Goal: Task Accomplishment & Management: Complete application form

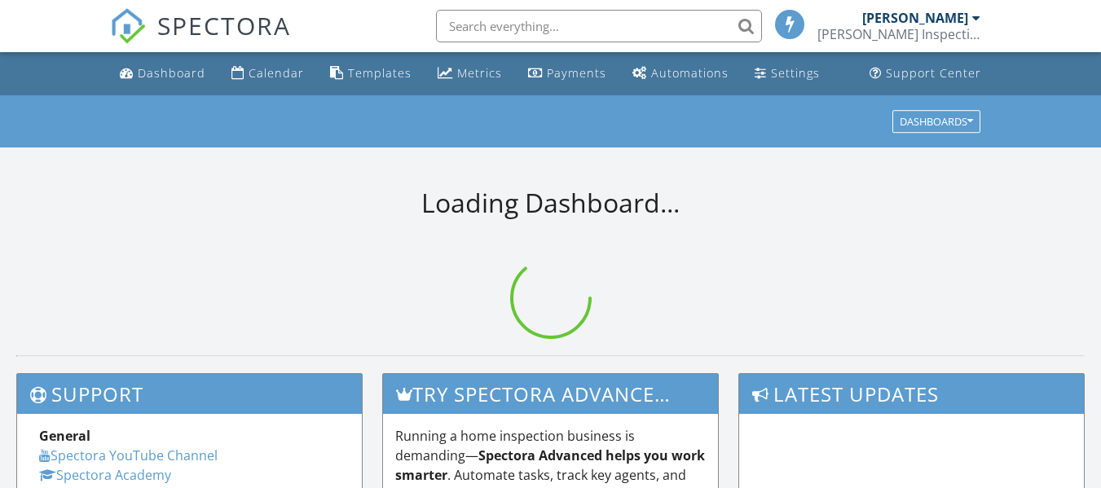
click at [470, 33] on input "text" at bounding box center [599, 26] width 326 height 33
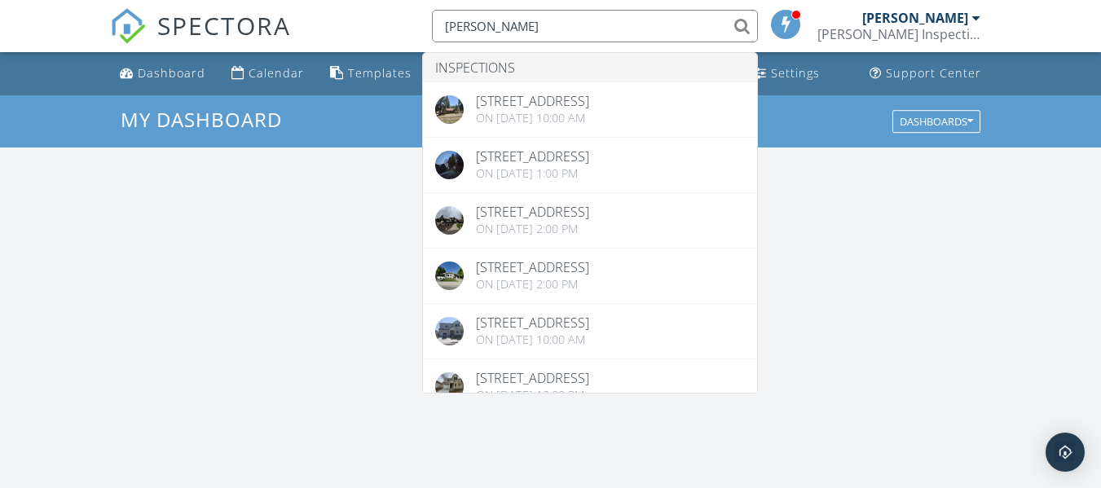
scroll to position [1508, 1126]
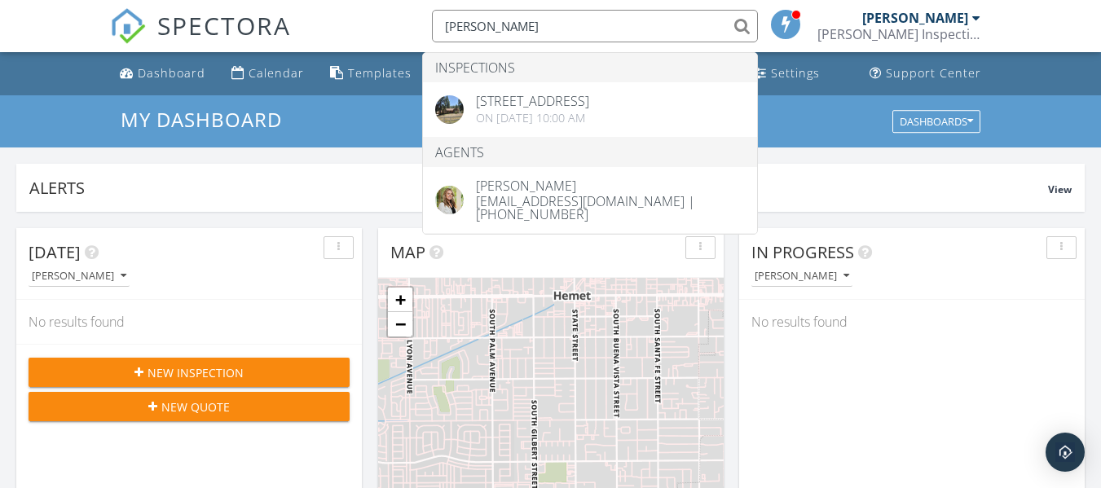
type input "jessica mc"
click at [202, 378] on span "New Inspection" at bounding box center [195, 372] width 96 height 17
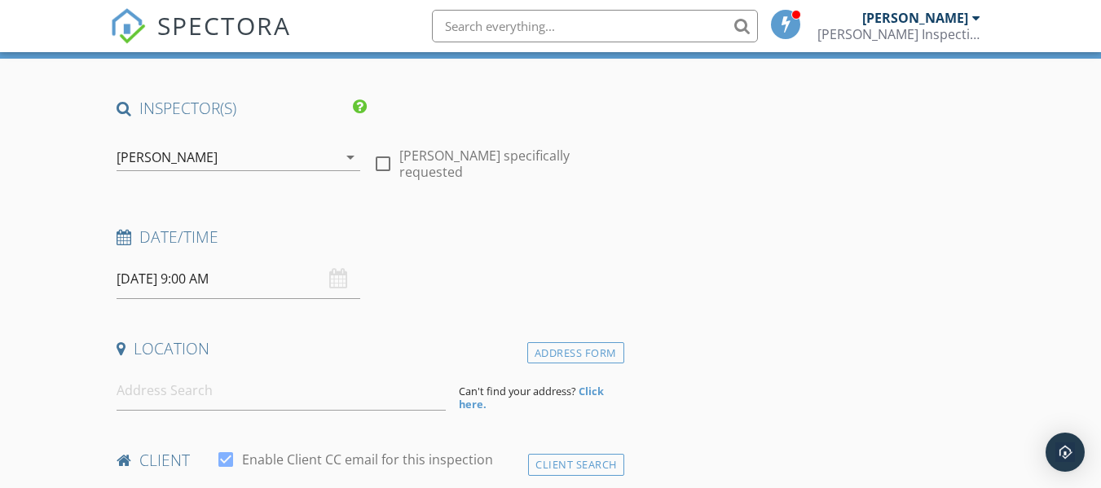
scroll to position [93, 0]
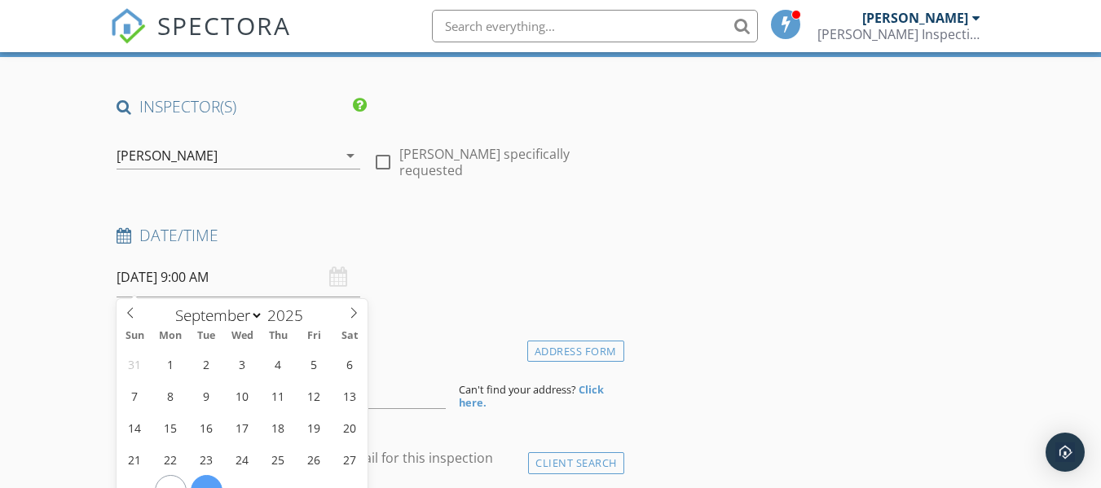
click at [183, 287] on input "09/30/2025 9:00 AM" at bounding box center [239, 278] width 244 height 40
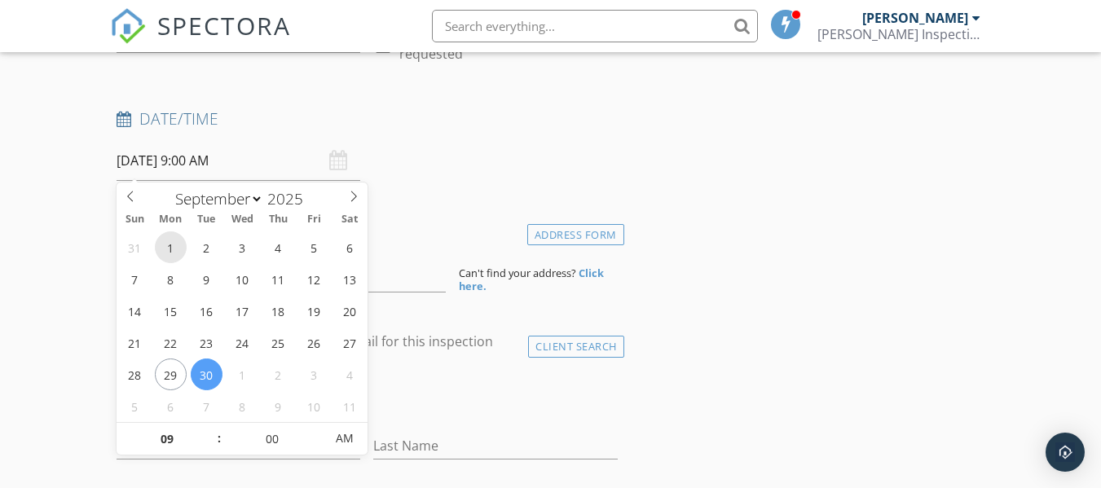
scroll to position [214, 0]
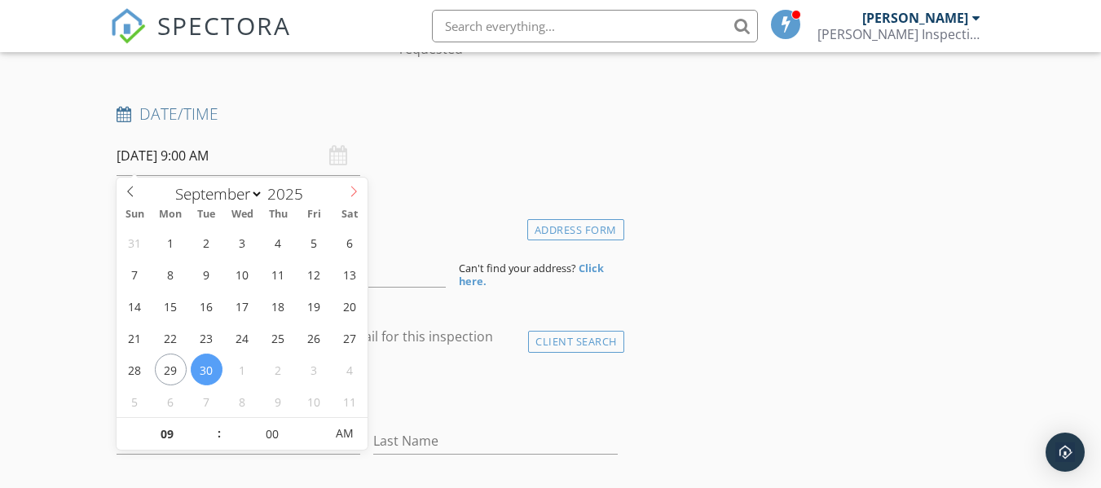
select select "9"
click at [354, 192] on icon at bounding box center [353, 191] width 11 height 11
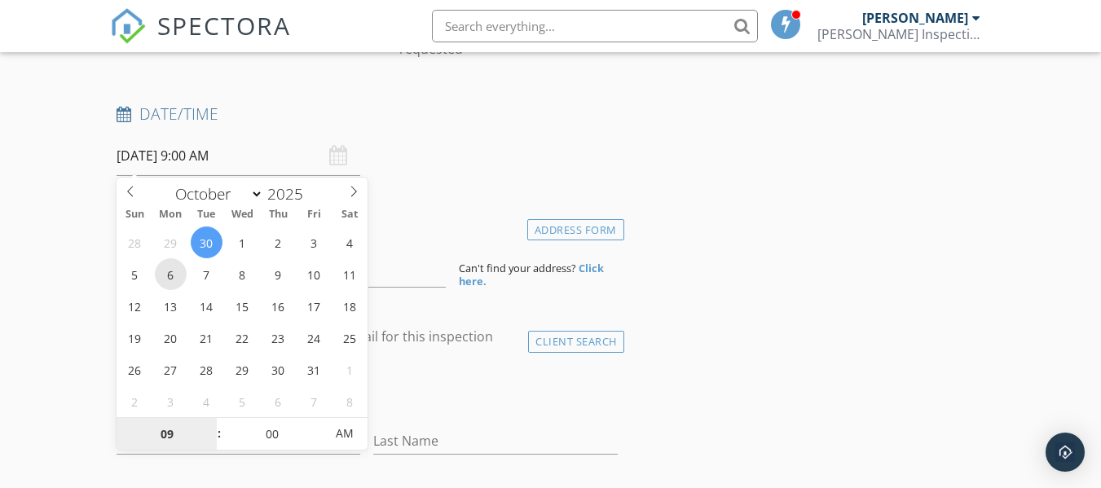
type input "[DATE] 9:00 AM"
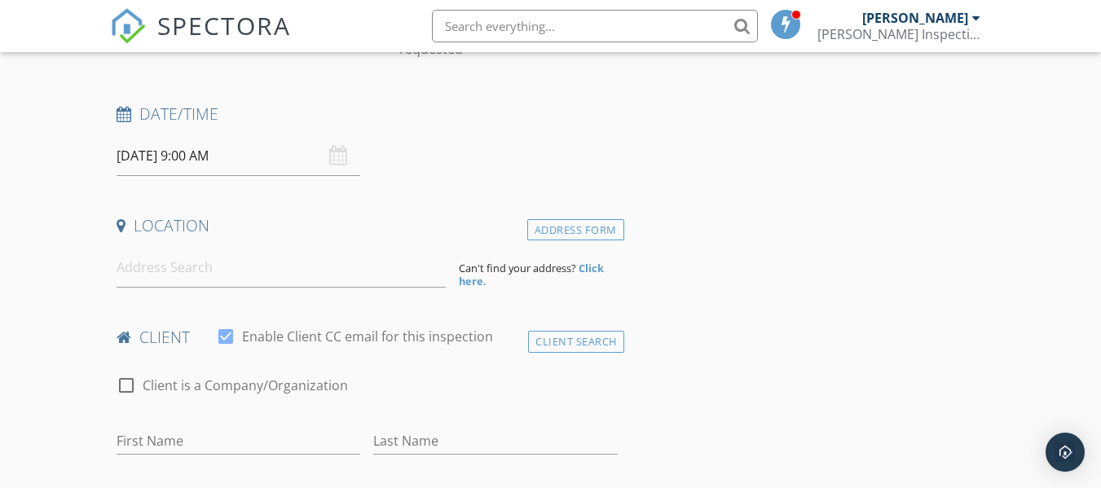
click at [450, 373] on div "check_box_outline_blank Client is a Company/Organization" at bounding box center [367, 393] width 500 height 42
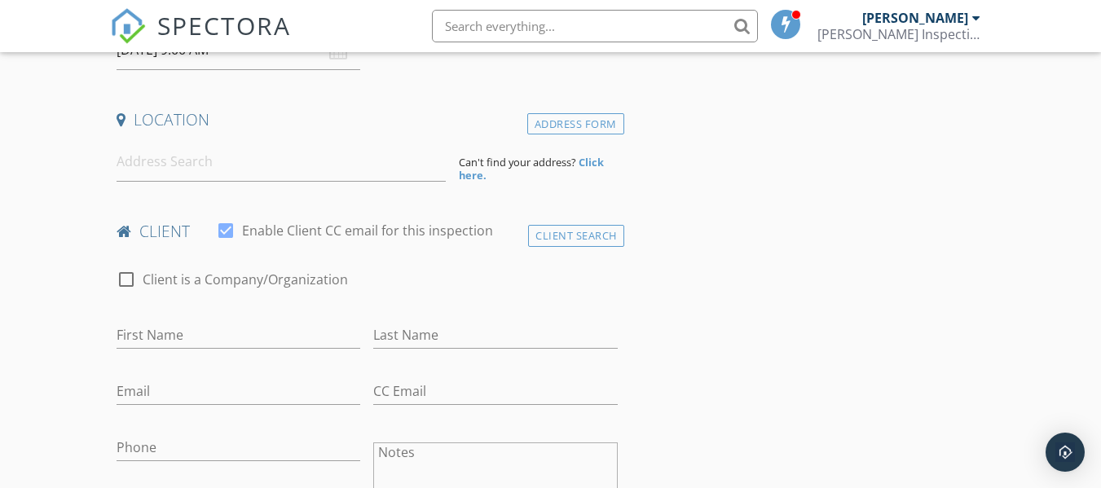
scroll to position [323, 0]
click at [159, 163] on input at bounding box center [281, 159] width 329 height 40
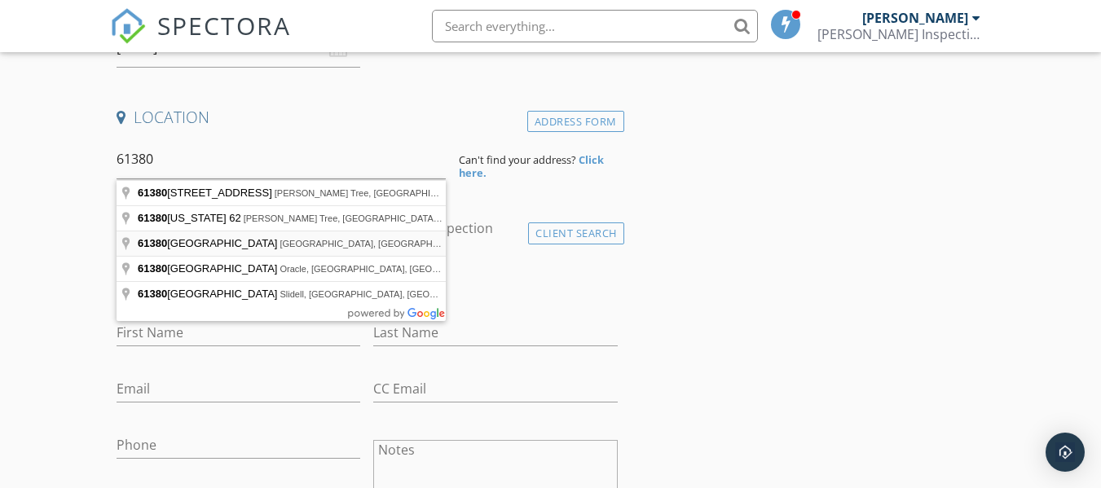
type input "61380 Devils Ladder Road, Mountain Center, CA, USA"
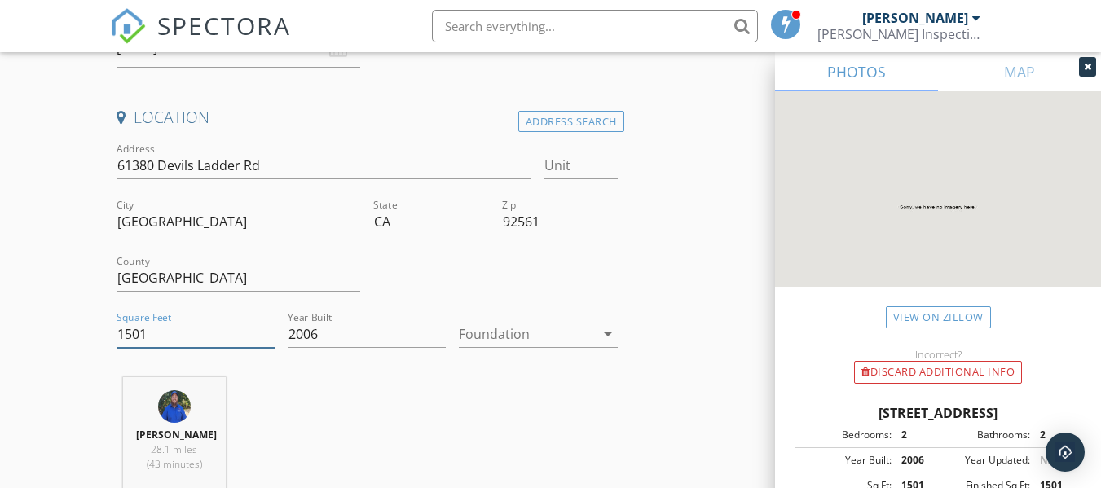
click at [143, 341] on input "1501" at bounding box center [196, 334] width 158 height 27
type input "2472"
click at [508, 337] on div at bounding box center [526, 334] width 135 height 26
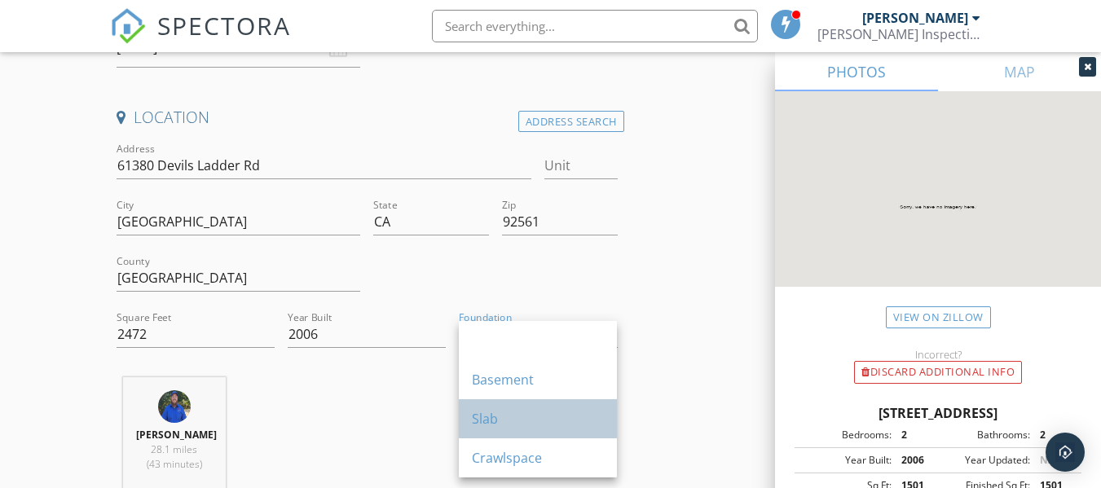
click at [497, 416] on div "Slab" at bounding box center [538, 419] width 132 height 20
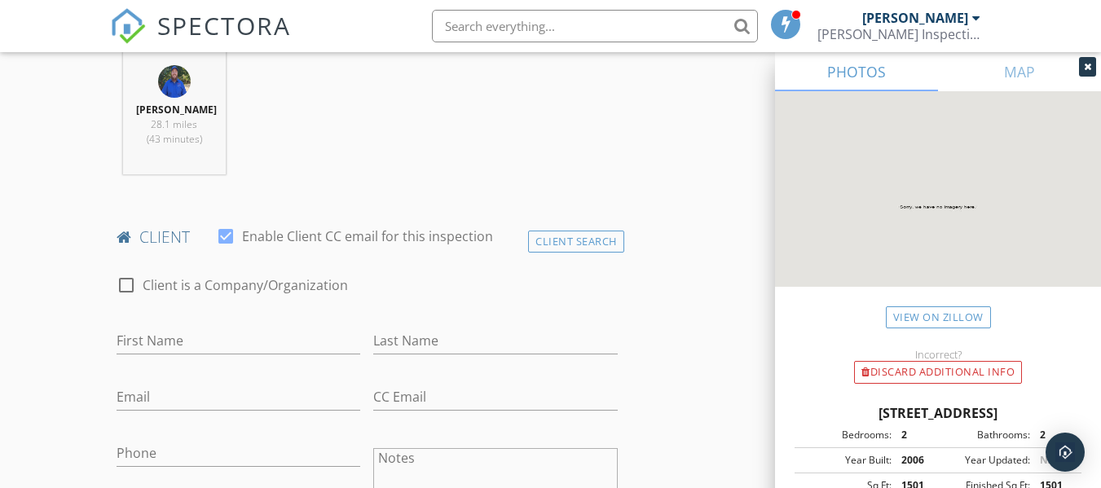
scroll to position [649, 0]
click at [270, 335] on input "First Name" at bounding box center [239, 340] width 244 height 27
type input "Steve"
type input "Ghysels"
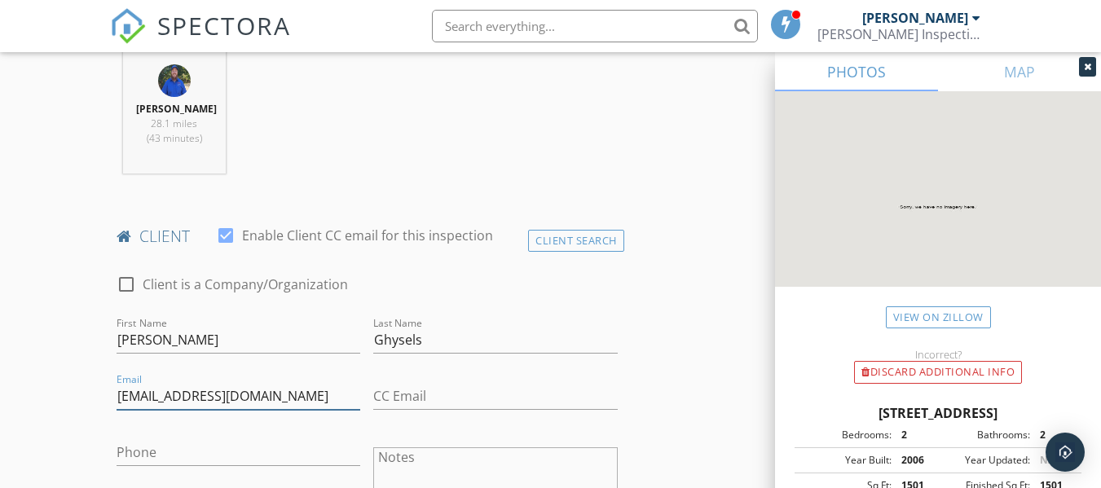
type input "setrmn@aol.com"
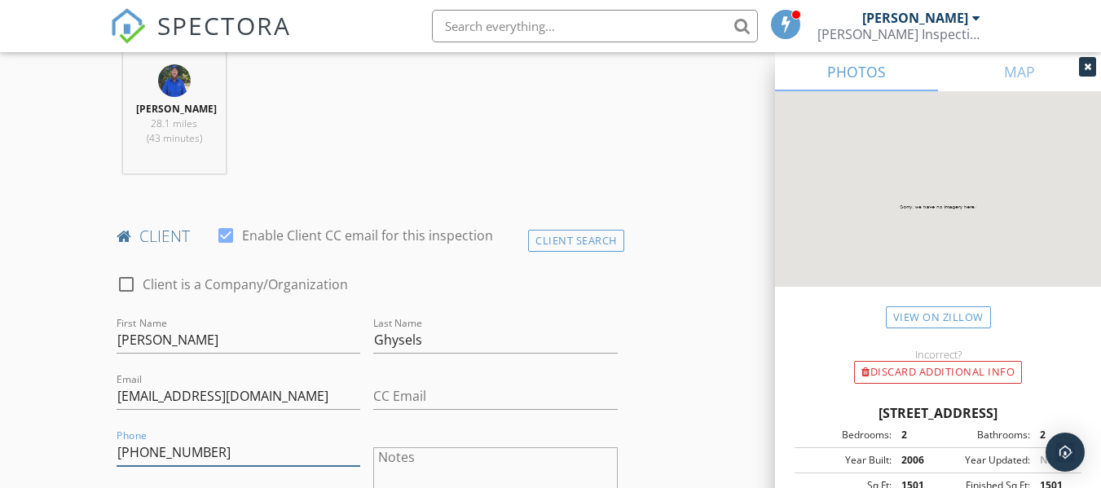
type input "310-562-9692"
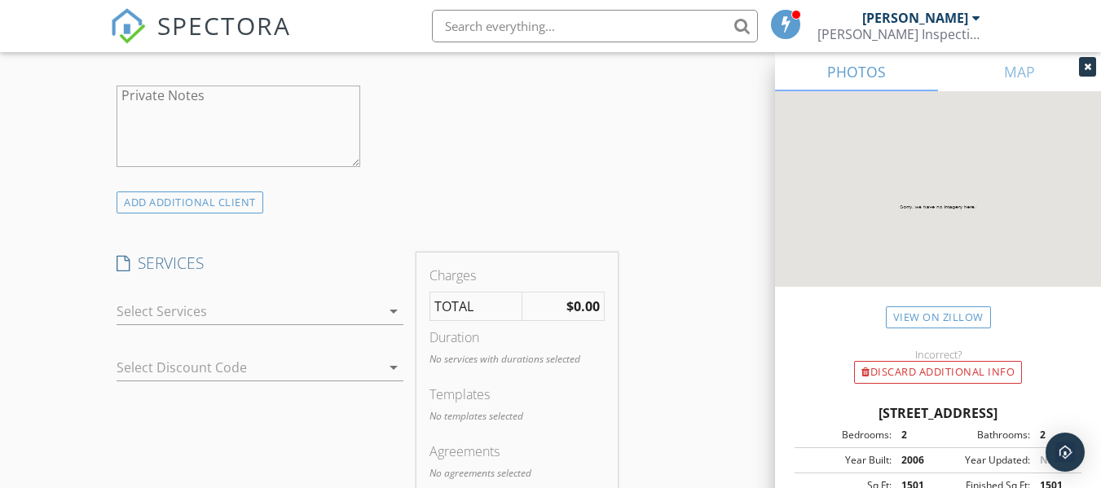
scroll to position [1142, 0]
click at [265, 313] on div at bounding box center [249, 306] width 264 height 26
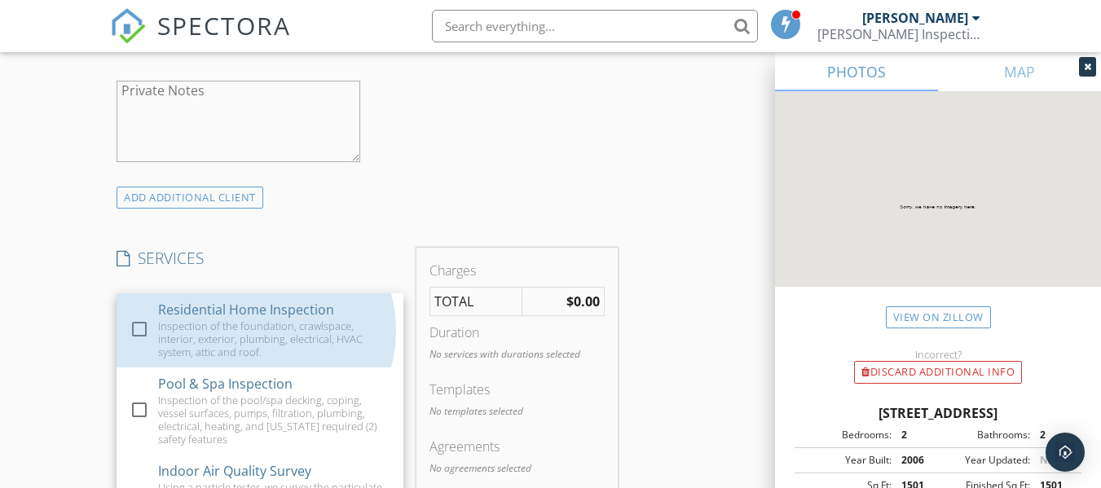
click at [265, 313] on div "Residential Home Inspection" at bounding box center [246, 310] width 176 height 20
checkbox input "false"
checkbox input "true"
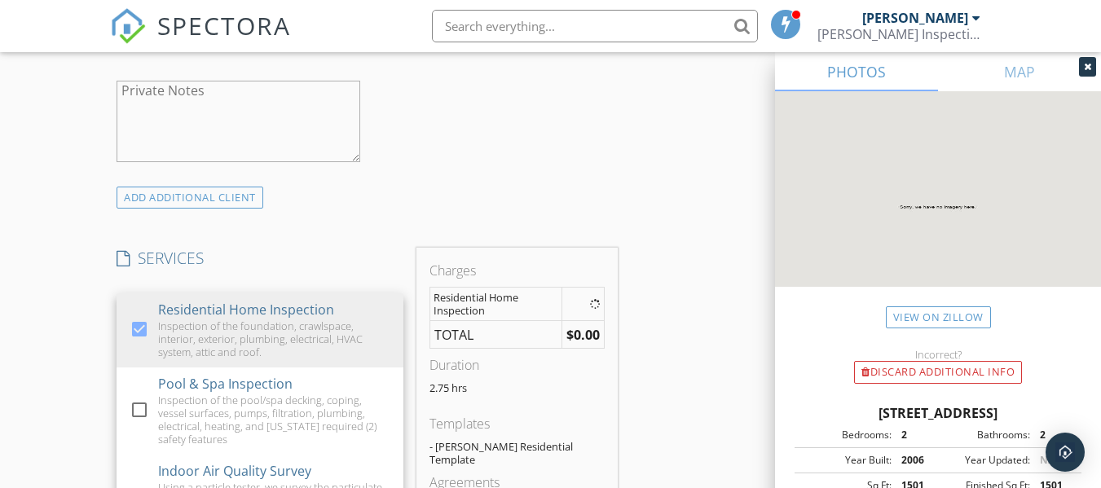
scroll to position [91, 0]
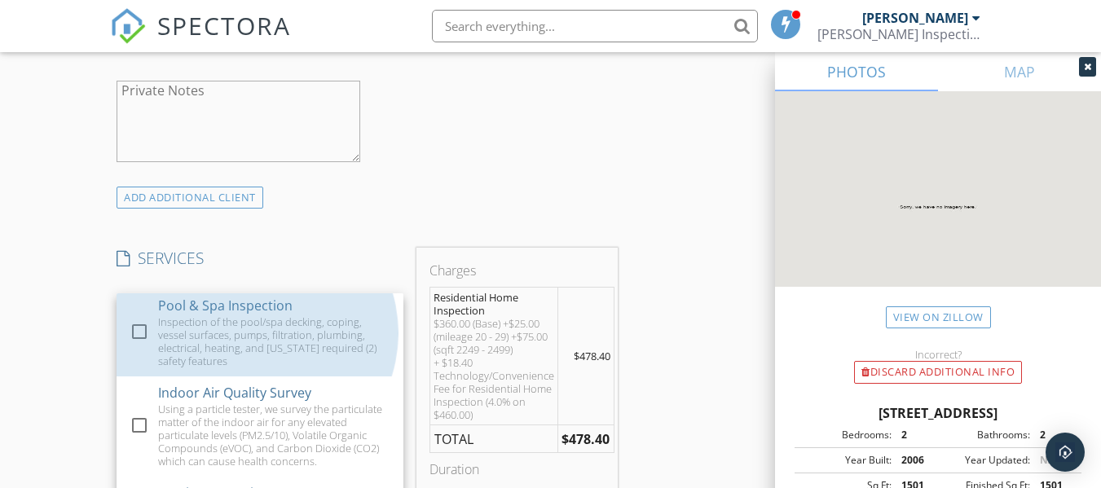
click at [265, 315] on div "Inspection of the pool/spa decking, coping, vessel surfaces, pumps, filtration,…" at bounding box center [274, 341] width 232 height 52
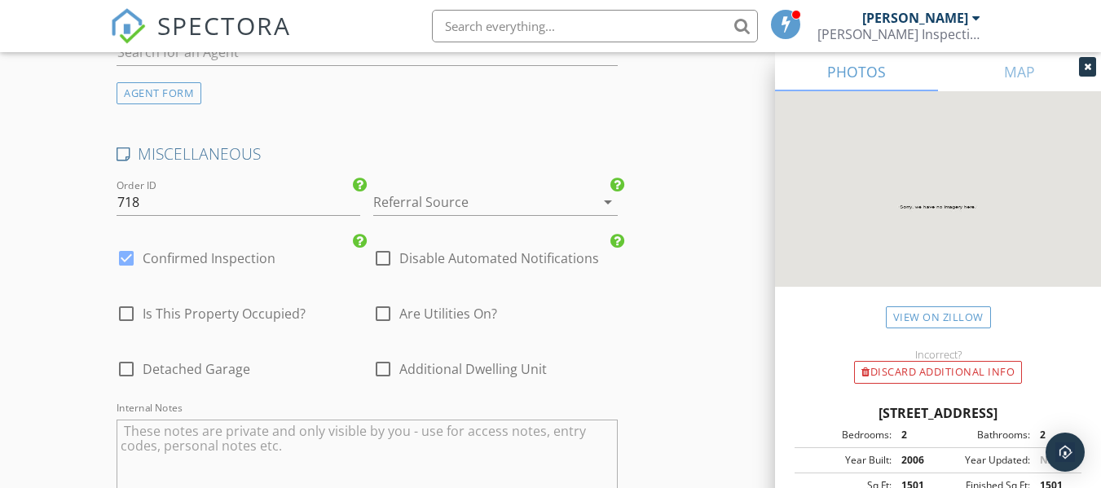
scroll to position [2459, 0]
click at [128, 371] on div at bounding box center [126, 368] width 28 height 28
checkbox input "true"
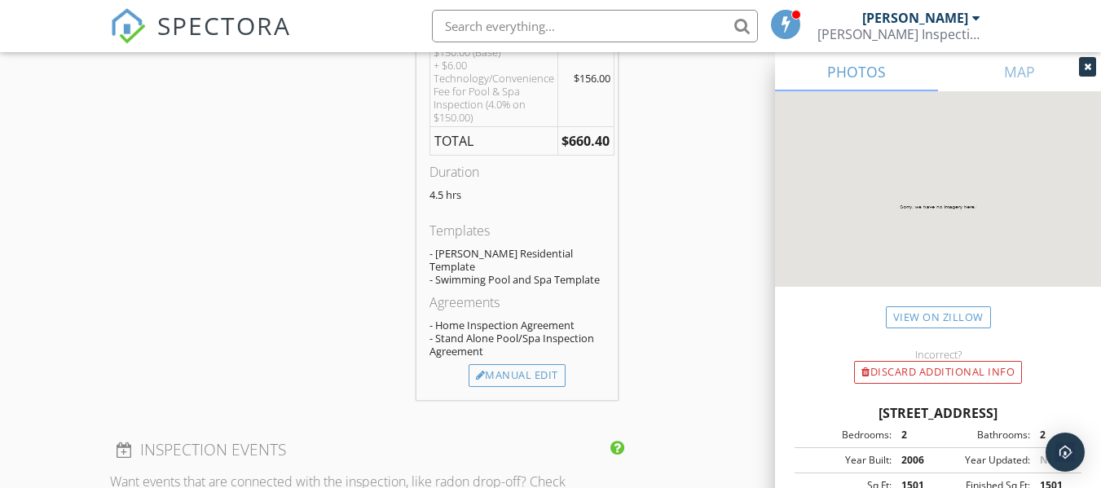
scroll to position [1553, 0]
click at [530, 378] on div "Manual Edit" at bounding box center [517, 374] width 97 height 23
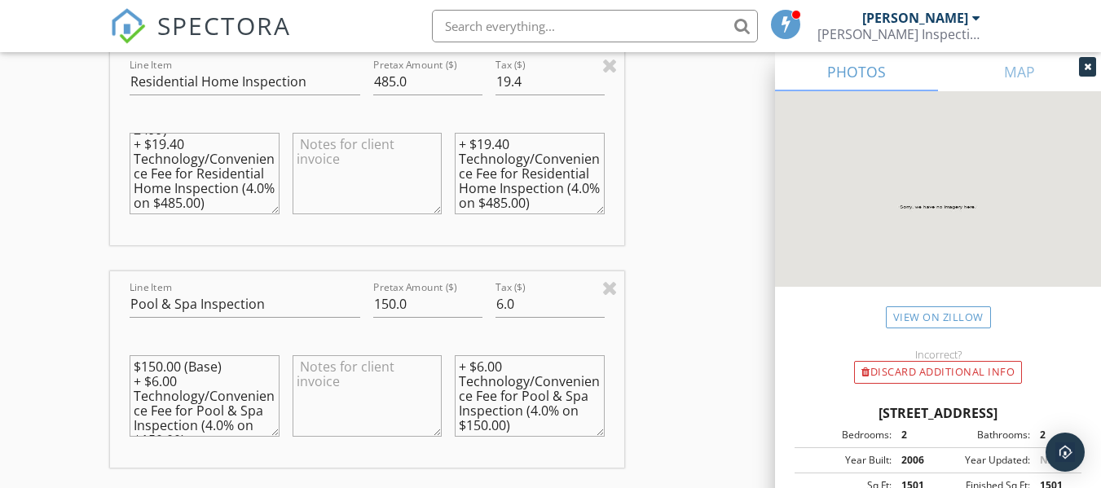
scroll to position [1581, 0]
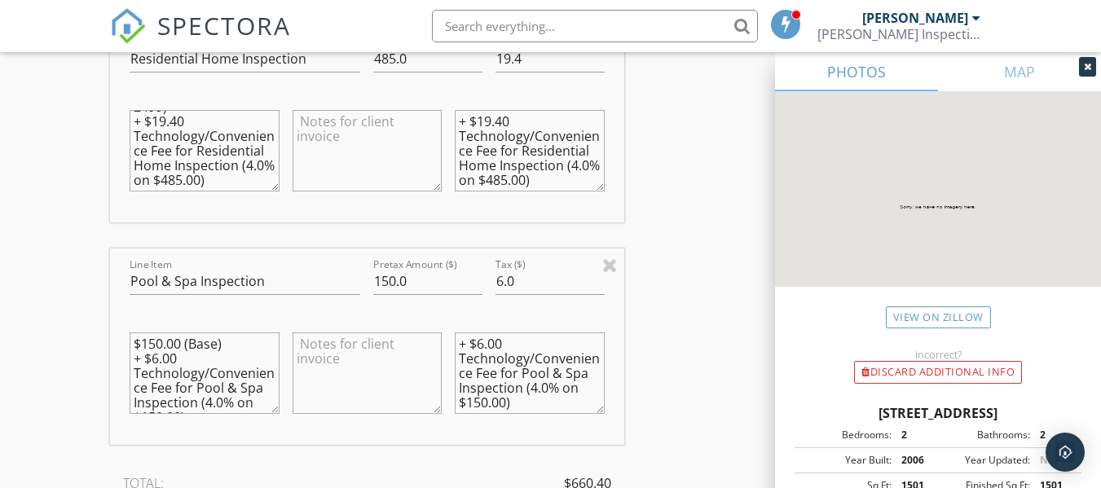
click at [162, 345] on textarea "$150.00 (Base) + $6.00 Technology/Convenience Fee for Pool & Spa Inspection (4.…" at bounding box center [204, 372] width 149 height 81
click at [160, 359] on textarea "$100.00 (Base) + $6.00 Technology/Convenience Fee for Pool & Spa Inspection (4.…" at bounding box center [204, 372] width 149 height 81
type textarea "$100.00 (Base) + $4.00 Technology/Convenience Fee for Pool & Spa Inspection (4.…"
click at [481, 346] on textarea "+ $6.00 Technology/Convenience Fee for Pool & Spa Inspection (4.0% on $150.00)" at bounding box center [529, 372] width 149 height 81
click at [500, 399] on textarea "+ $4.00 Technology/Convenience Fee for Pool & Spa Inspection (4.0% on $150.00)" at bounding box center [529, 372] width 149 height 81
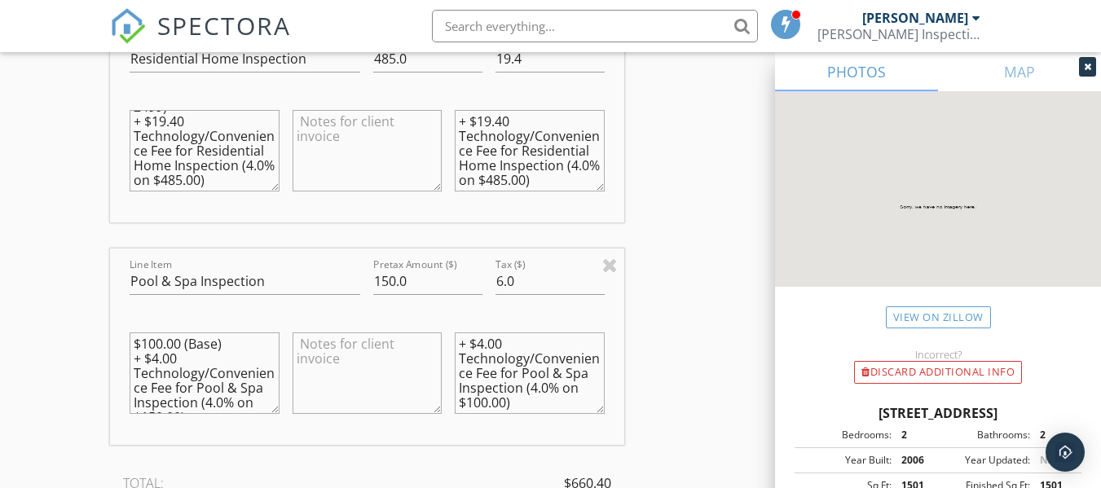
scroll to position [29, 0]
type textarea "+ $4.00 Technology/Convenience Fee for Pool & Spa Inspection (4.0% on $100.00)"
click at [175, 388] on textarea "$100.00 (Base) + $4.00 Technology/Convenience Fee for Pool & Spa Inspection (4.…" at bounding box center [204, 372] width 149 height 81
type textarea "$100.00 (Base) + $4.00 Technology/Convenience Fee for Pool & Spa Inspection (4.…"
click at [389, 280] on input "150.0" at bounding box center [427, 281] width 109 height 27
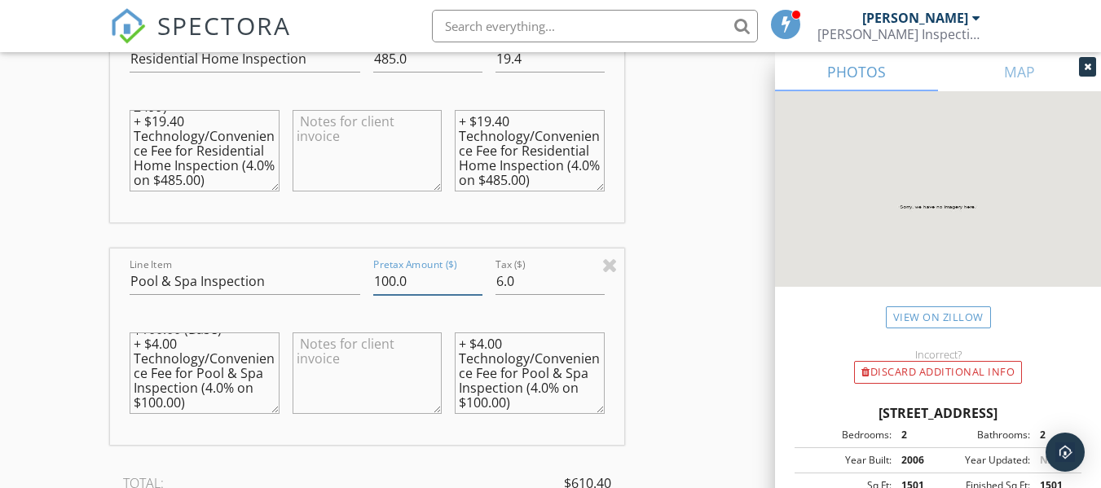
type input "100.0"
click at [503, 284] on input "6.0" at bounding box center [549, 281] width 109 height 27
type input "4.0"
click at [698, 345] on div "INSPECTOR(S) check_box Brent Bender PRIMARY Brent Bender arrow_drop_down check_…" at bounding box center [550, 352] width 881 height 3489
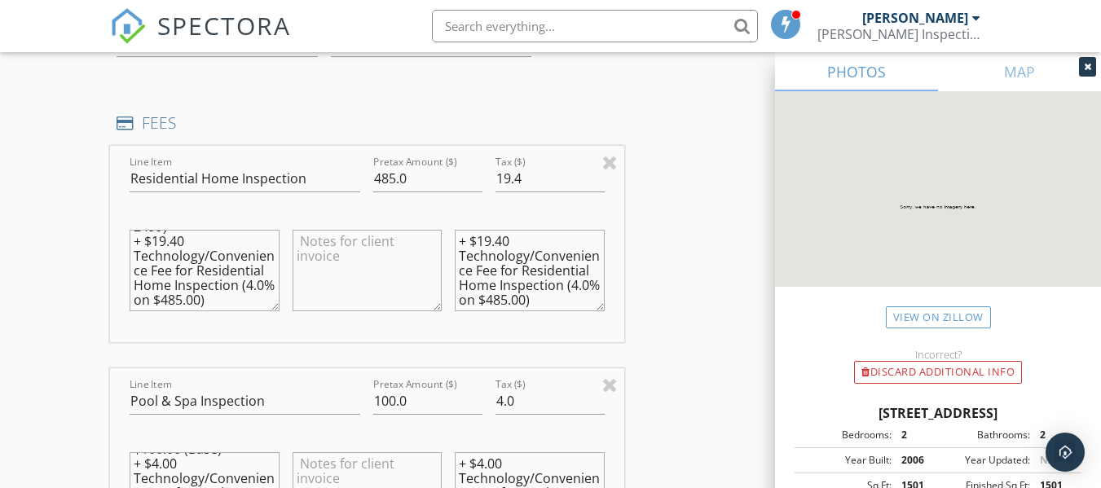
scroll to position [1458, 0]
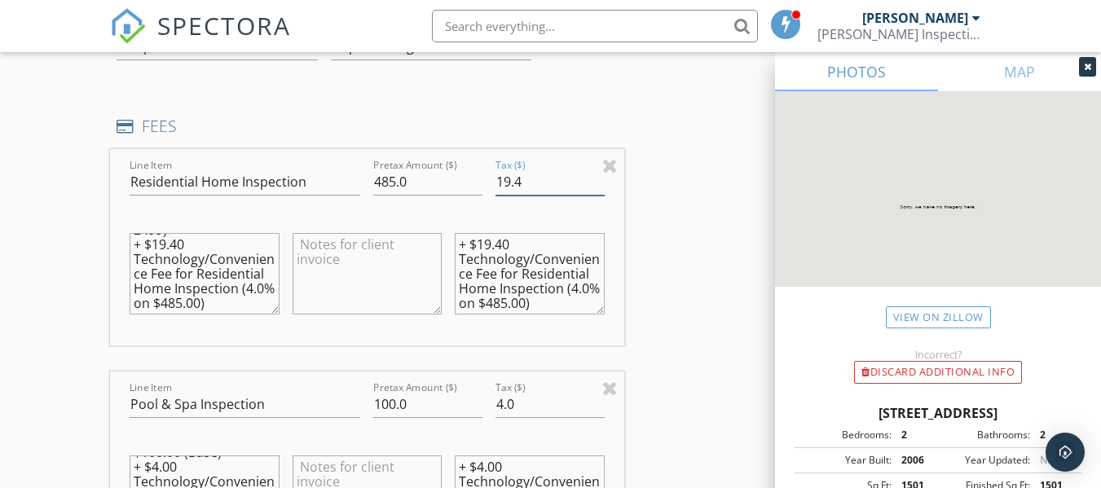
click at [527, 178] on input "19.4" at bounding box center [549, 182] width 109 height 27
type input "1"
type input "20.0"
click at [503, 248] on textarea "+ $19.40 Technology/Convenience Fee for Residential Home Inspection (4.0% on $4…" at bounding box center [529, 273] width 149 height 81
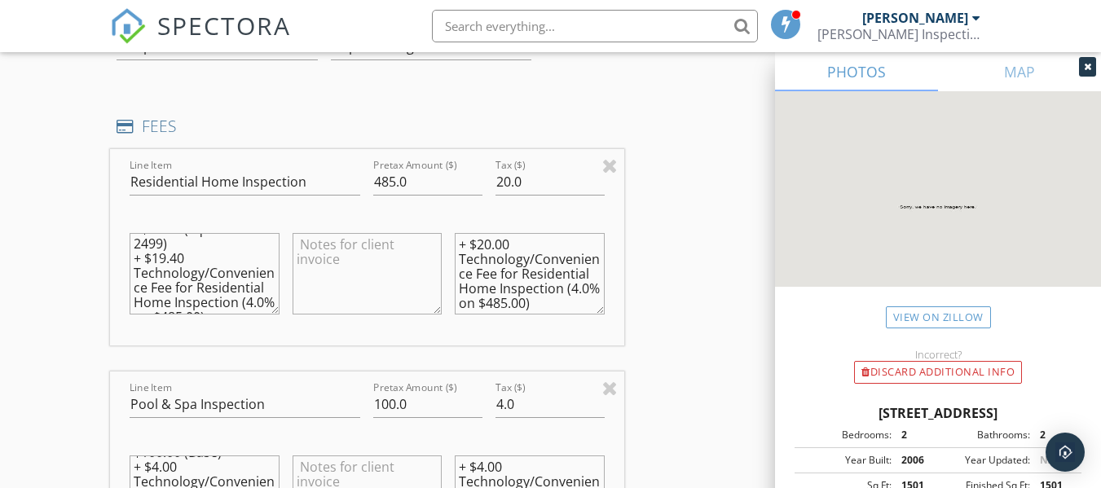
scroll to position [86, 0]
type textarea "+ $20.00 Technology/Convenience Fee for Residential Home Inspection (4.0% on $4…"
click at [175, 260] on textarea "$360.00 (Base) +$25.00 (Detached Garage true) +$25.00 (mileage 20 - 29) +$75.00…" at bounding box center [204, 273] width 149 height 81
type textarea "$360.00 (Base) +$25.00 (Detached Garage true) +$25.00 (mileage 20 - 29) +$75.00…"
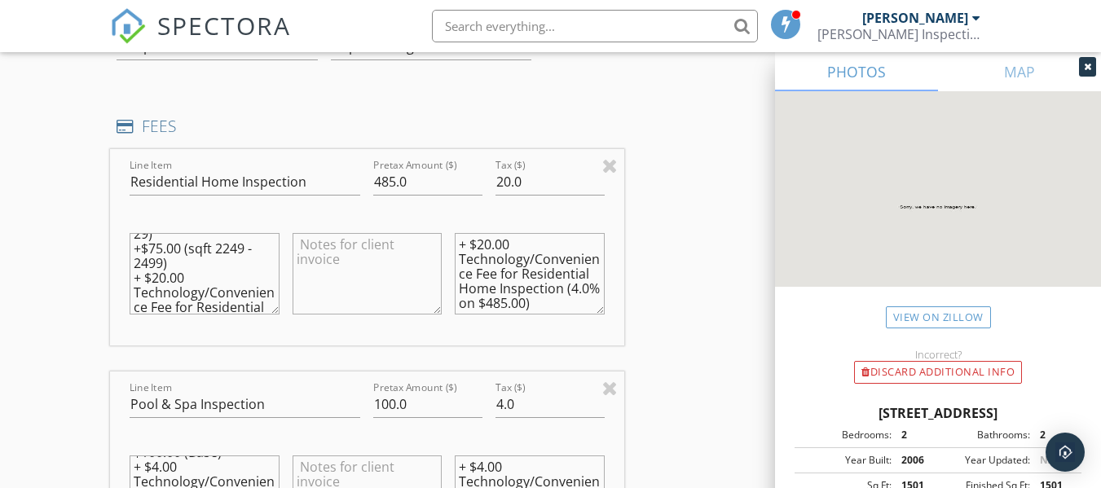
click at [661, 300] on div "INSPECTOR(S) check_box Brent Bender PRIMARY Brent Bender arrow_drop_down check_…" at bounding box center [550, 475] width 881 height 3489
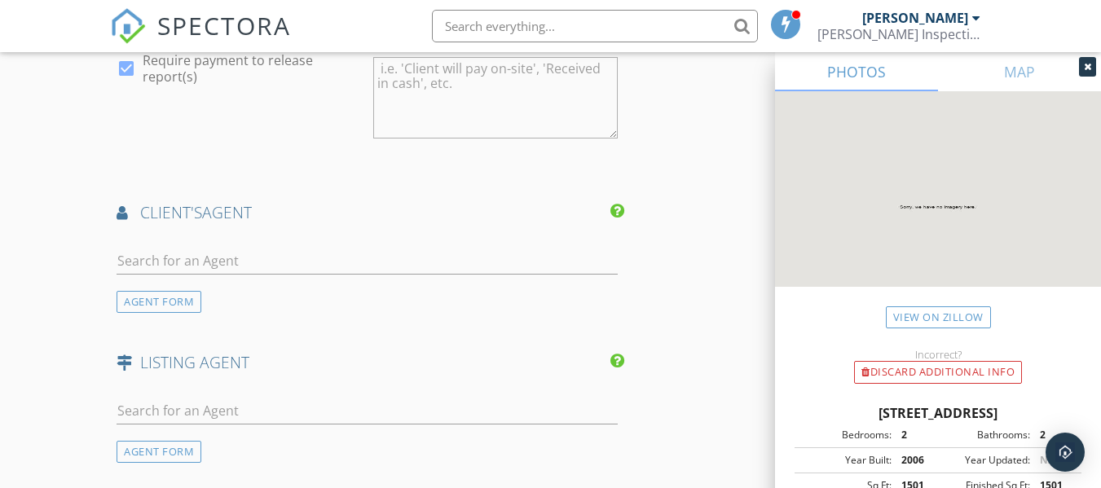
scroll to position [2289, 0]
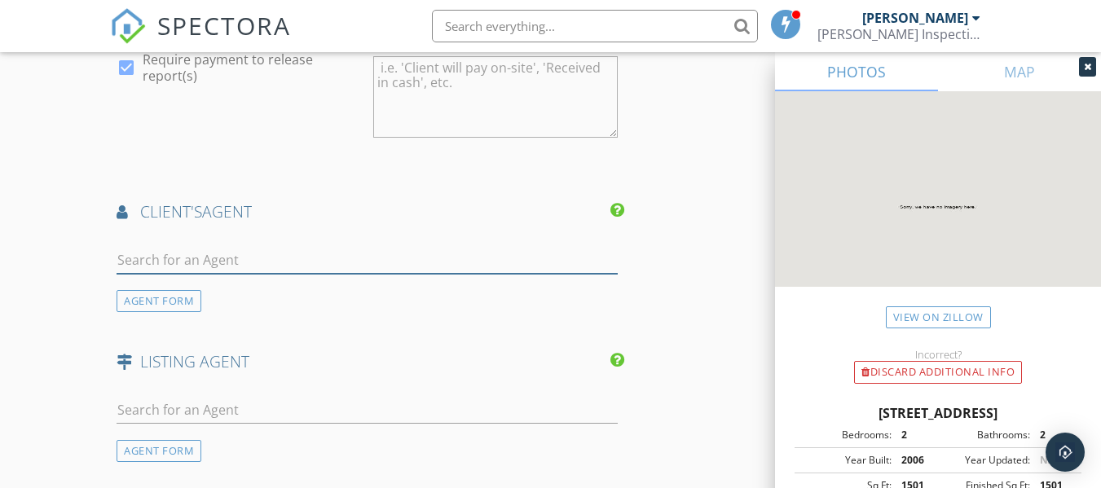
click at [359, 263] on input "text" at bounding box center [367, 260] width 500 height 27
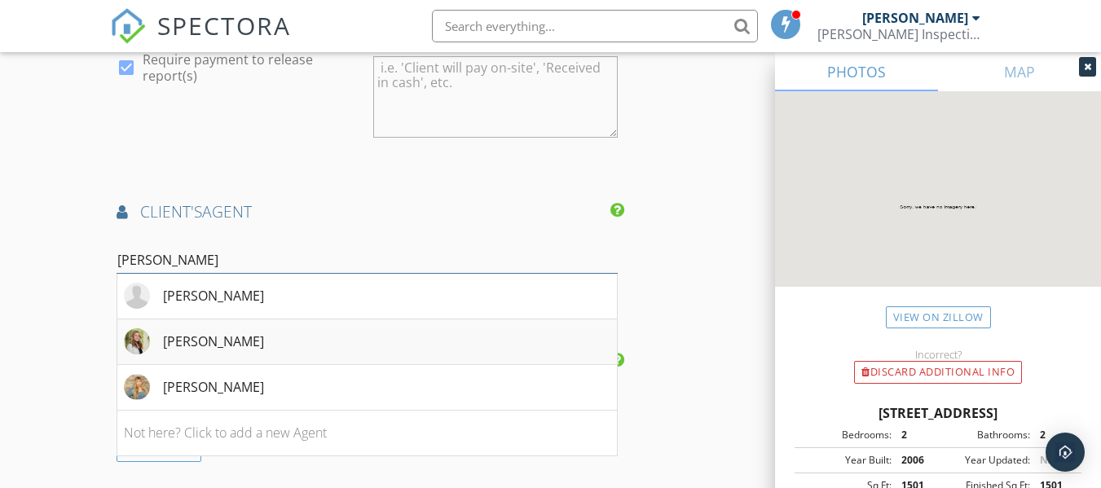
type input "jessica"
click at [250, 337] on div "Jessica McAnallen" at bounding box center [213, 342] width 101 height 20
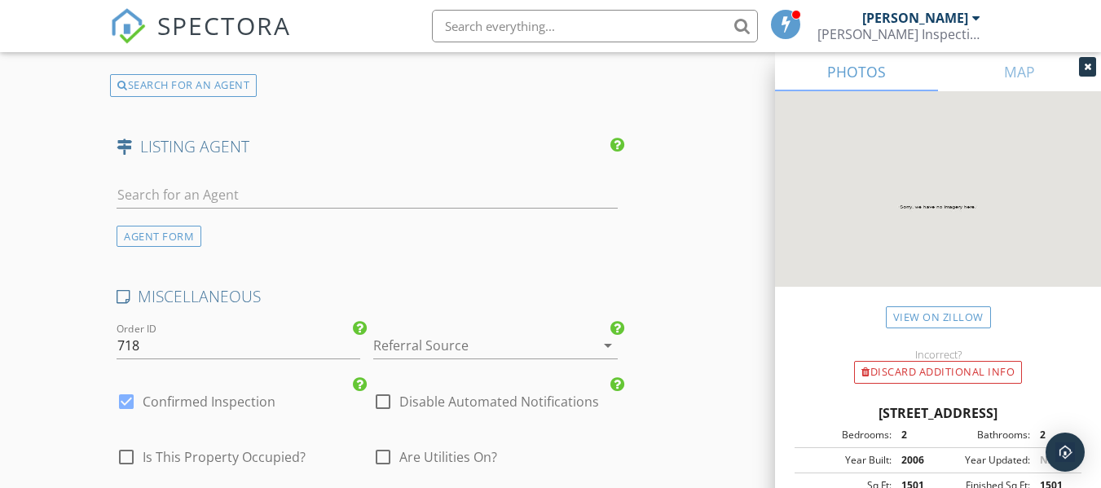
scroll to position [2877, 0]
click at [496, 347] on div at bounding box center [472, 344] width 198 height 26
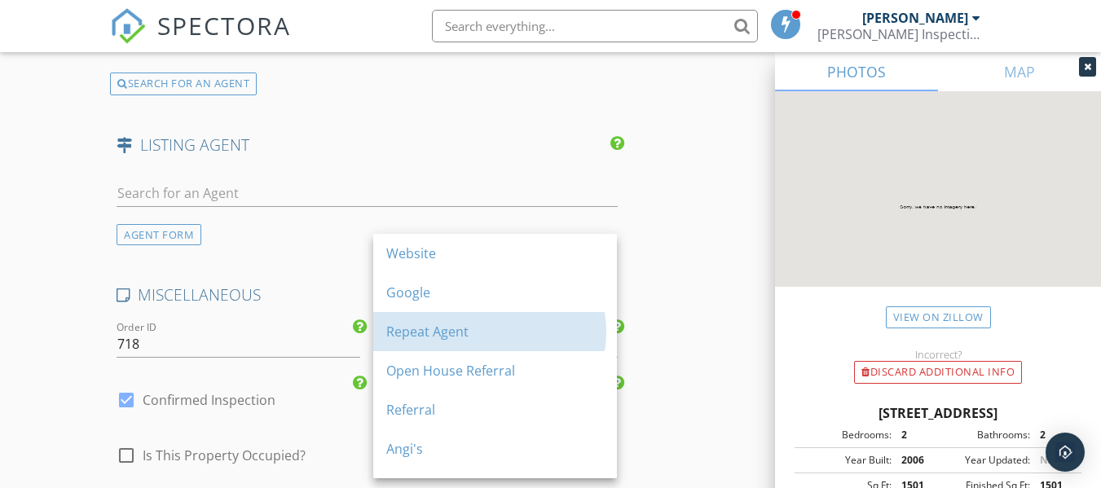
click at [496, 347] on div "Repeat Agent" at bounding box center [495, 331] width 218 height 39
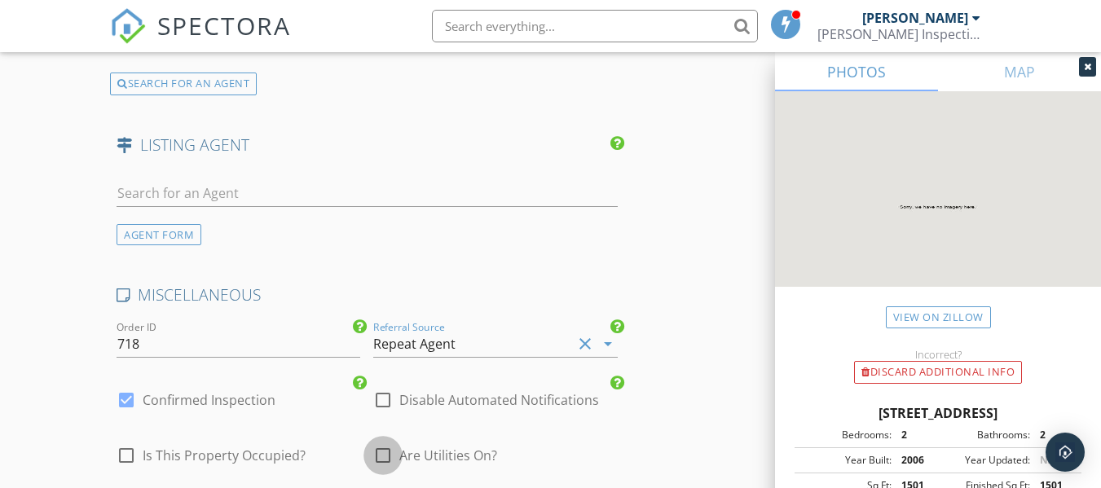
click at [383, 452] on div at bounding box center [383, 456] width 28 height 28
checkbox input "true"
type input "4.5"
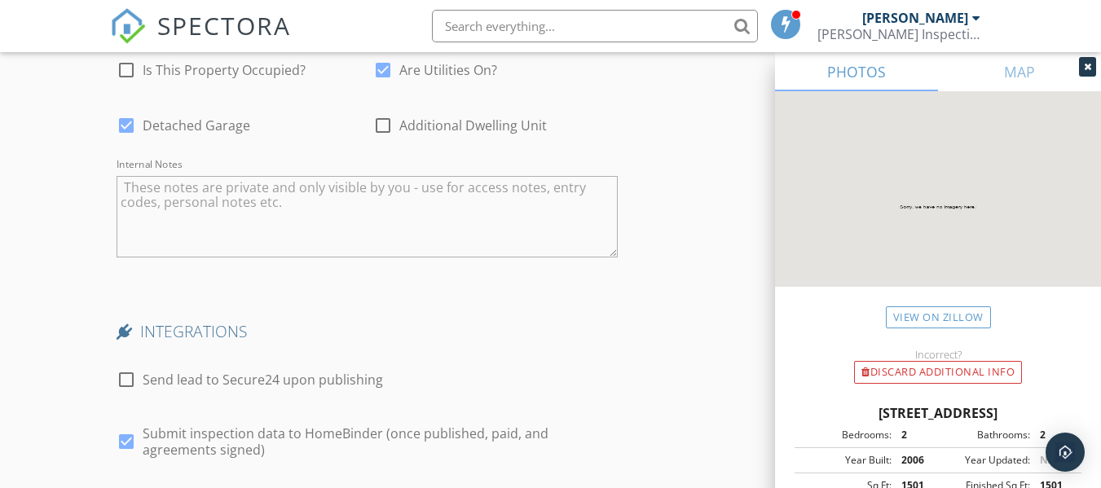
scroll to position [3263, 0]
click at [130, 379] on div at bounding box center [126, 379] width 28 height 28
checkbox input "true"
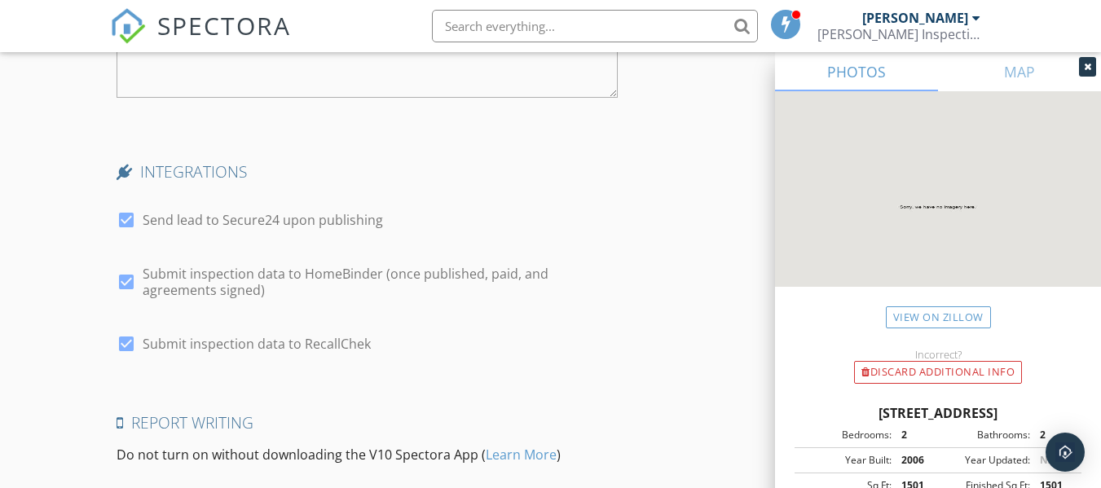
scroll to position [3601, 0]
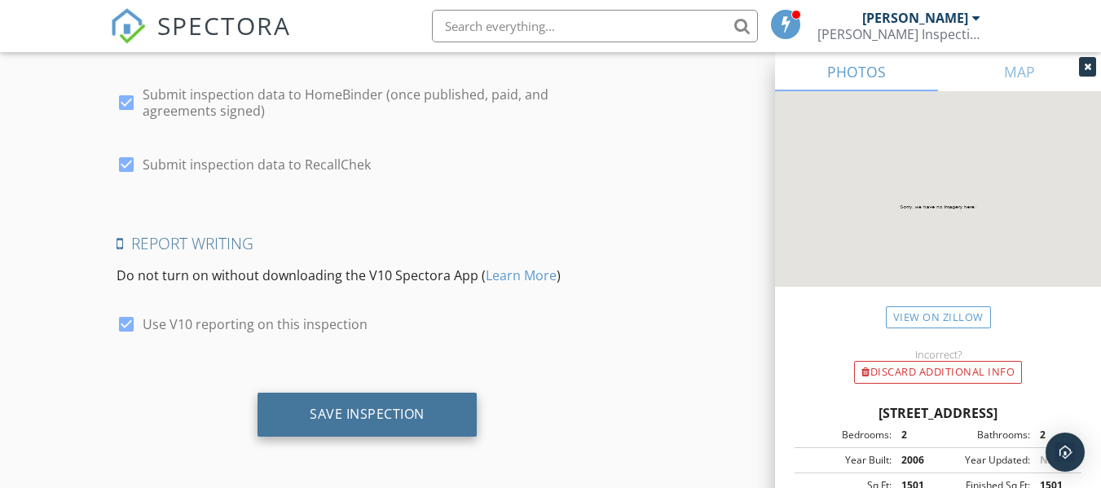
click at [379, 408] on div "Save Inspection" at bounding box center [367, 414] width 115 height 16
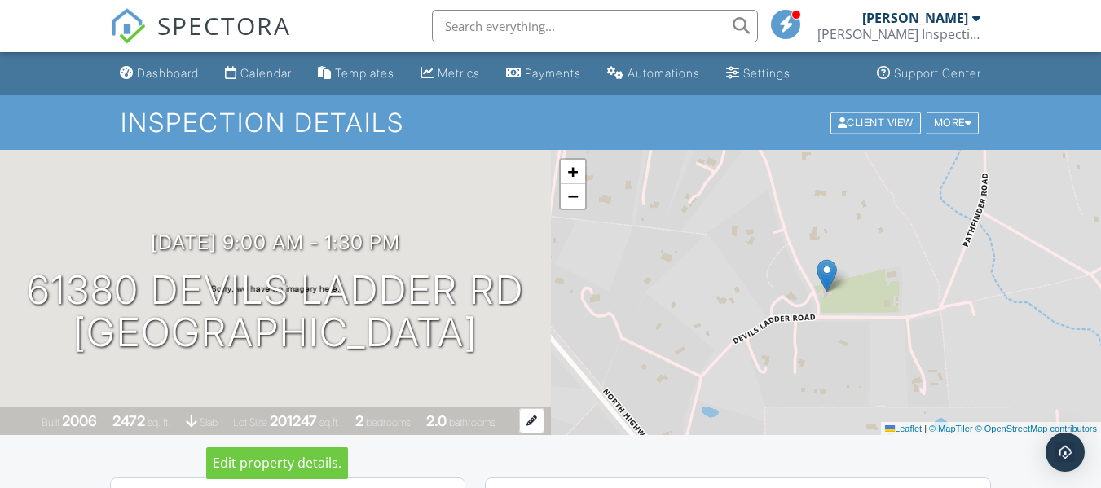
click at [531, 420] on div at bounding box center [531, 420] width 25 height 25
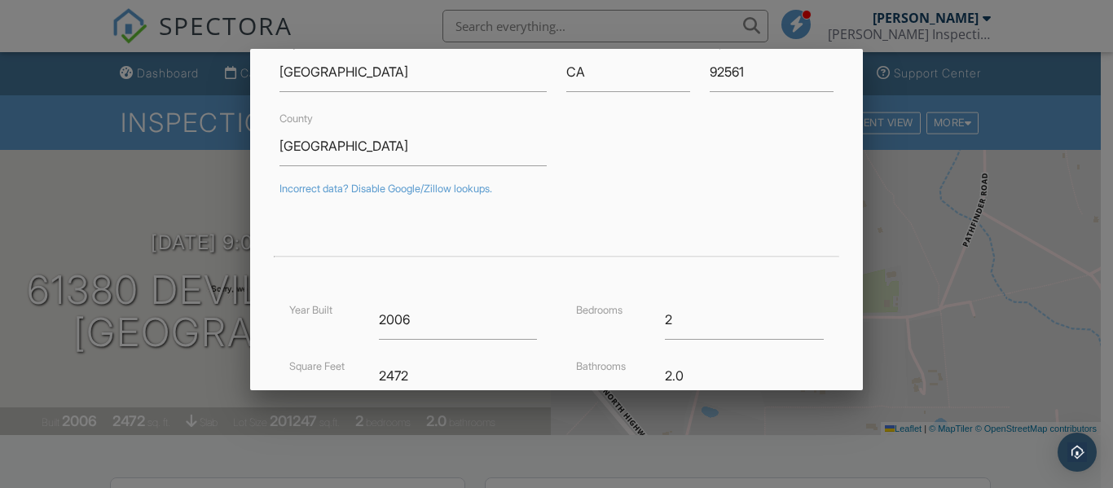
scroll to position [173, 0]
type input "3"
click at [806, 313] on input "3" at bounding box center [744, 319] width 158 height 40
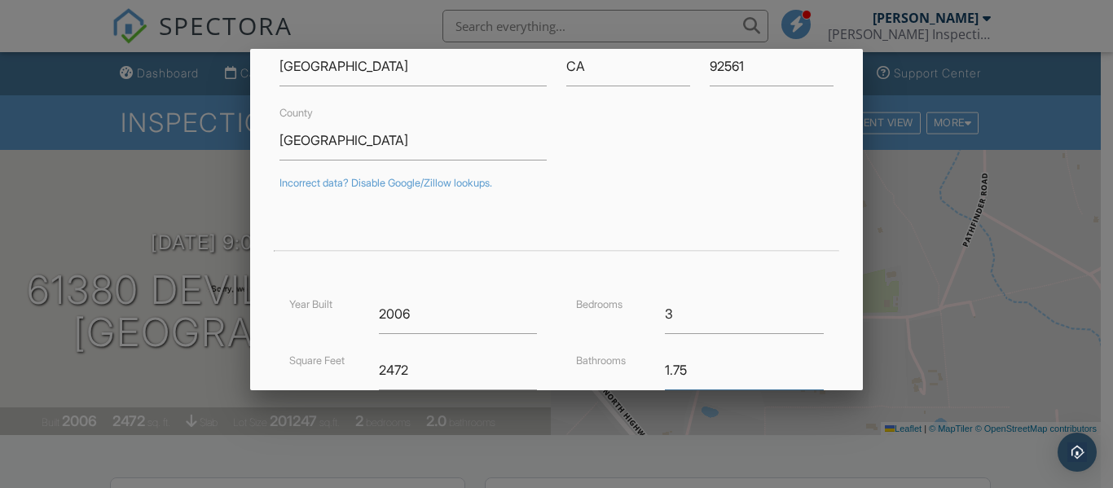
click at [806, 370] on input "1.75" at bounding box center [744, 370] width 158 height 40
click at [806, 370] on input "1.5" at bounding box center [744, 370] width 158 height 40
click at [806, 370] on input "1.25" at bounding box center [744, 370] width 158 height 40
click at [806, 370] on input "1" at bounding box center [744, 370] width 158 height 40
click at [806, 370] on input "0.75" at bounding box center [744, 370] width 158 height 40
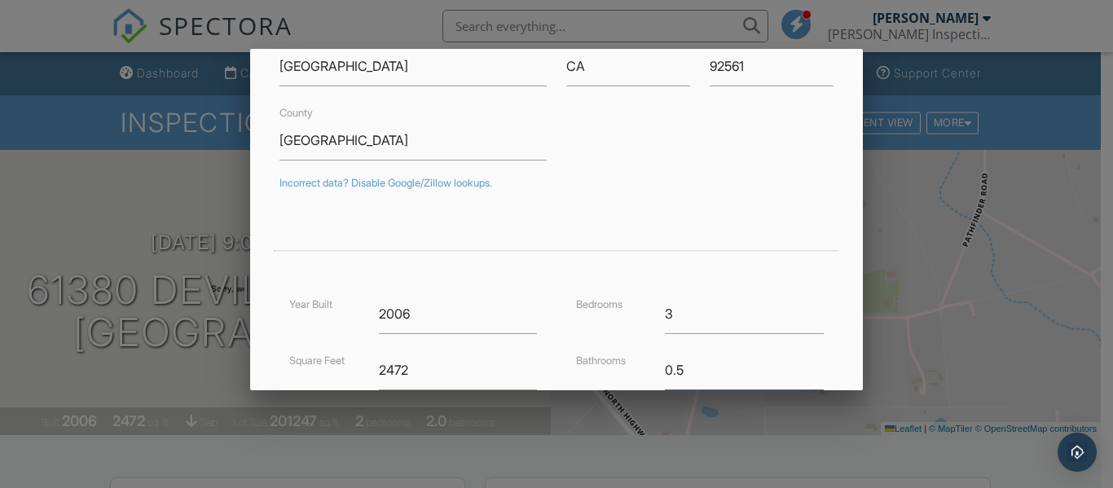
click at [806, 370] on input "0.5" at bounding box center [744, 370] width 158 height 40
click at [806, 364] on input "0.75" at bounding box center [744, 370] width 158 height 40
click at [806, 364] on input "1" at bounding box center [744, 370] width 158 height 40
click at [806, 364] on input "1.25" at bounding box center [744, 370] width 158 height 40
click at [806, 364] on input "1.5" at bounding box center [744, 370] width 158 height 40
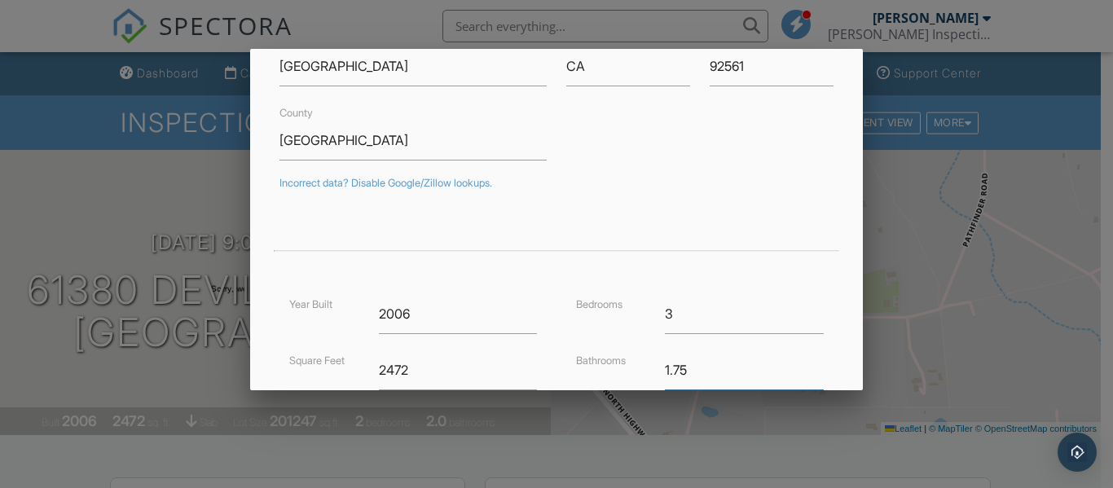
click at [806, 364] on input "1.75" at bounding box center [744, 370] width 158 height 40
click at [806, 364] on input "2" at bounding box center [744, 370] width 158 height 40
click at [806, 364] on input "2.25" at bounding box center [744, 370] width 158 height 40
click at [806, 364] on input "2.5" at bounding box center [744, 370] width 158 height 40
click at [806, 364] on input "2.75" at bounding box center [744, 370] width 158 height 40
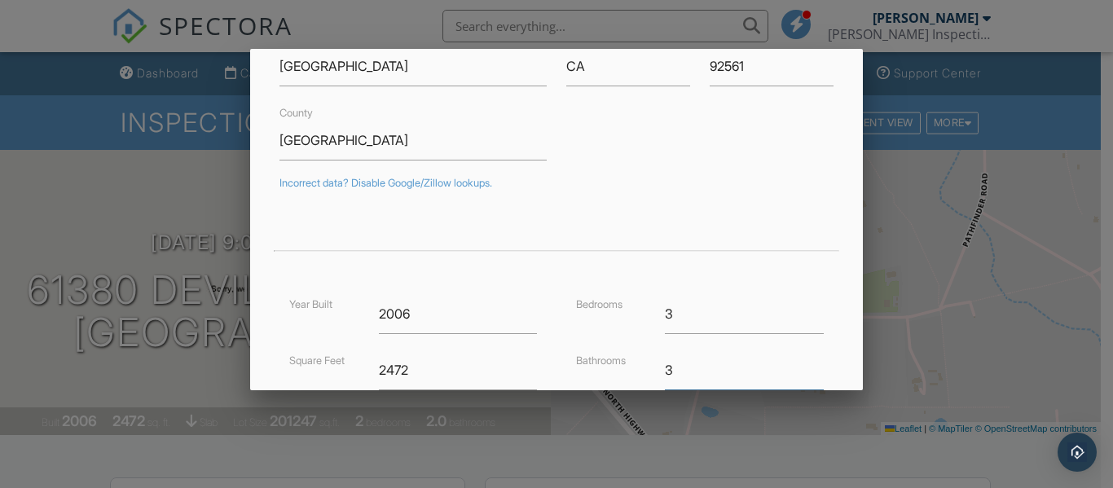
click at [806, 364] on input "3" at bounding box center [744, 370] width 158 height 40
click at [806, 364] on input "3.25" at bounding box center [744, 370] width 158 height 40
click at [806, 364] on input "3.5" at bounding box center [744, 370] width 158 height 40
click at [806, 364] on input "3.75" at bounding box center [744, 370] width 158 height 40
type input "3.5"
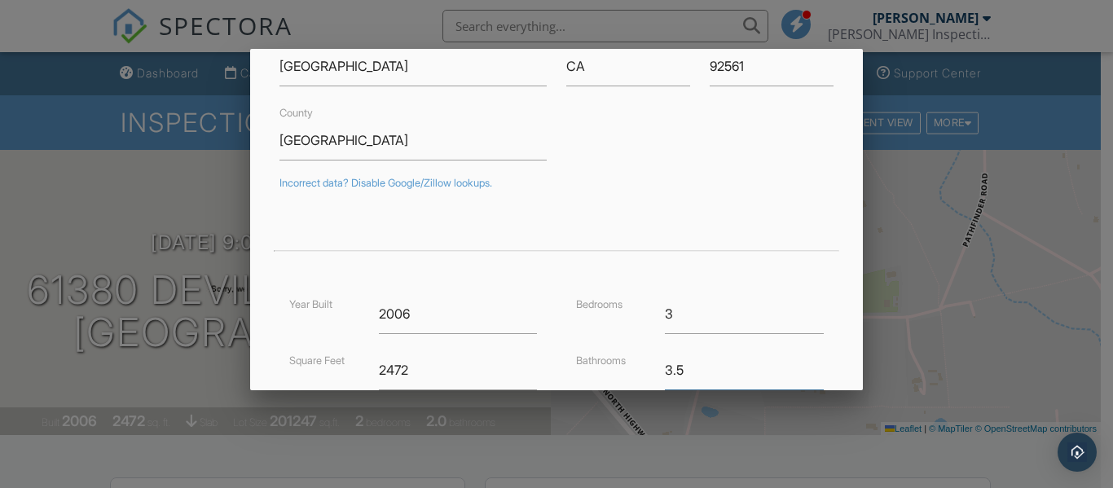
click at [806, 376] on input "3.5" at bounding box center [744, 370] width 158 height 40
click at [827, 372] on div "Bedrooms 3 Bathrooms 3.5 Parking Longitude -116.602673" at bounding box center [700, 406] width 287 height 225
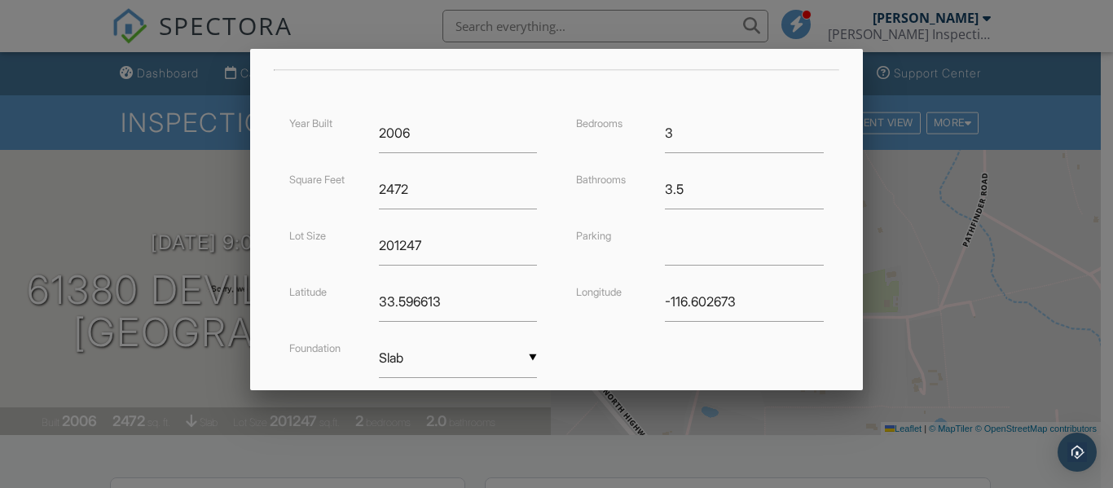
scroll to position [359, 0]
click at [707, 255] on input "text" at bounding box center [744, 245] width 158 height 40
type input "3 car garage"
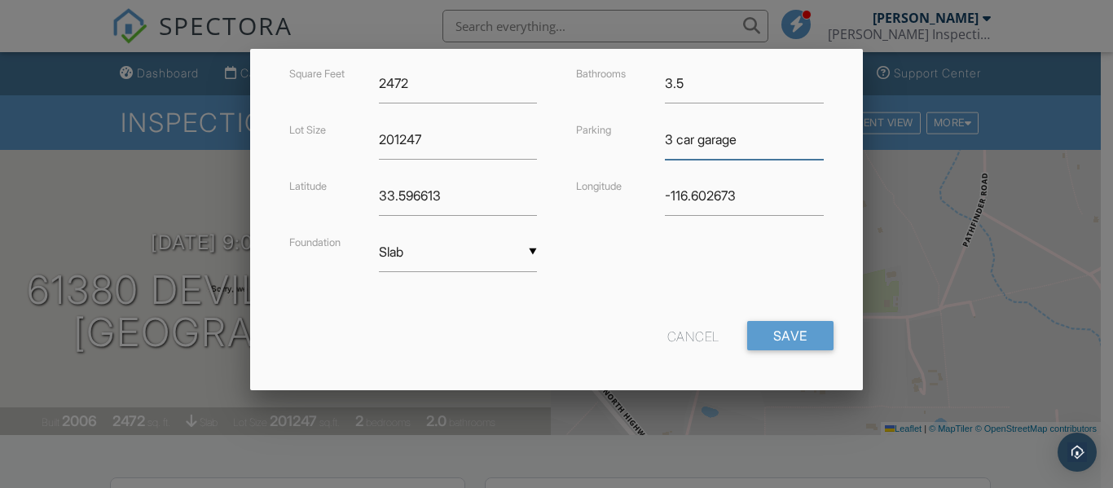
scroll to position [473, 0]
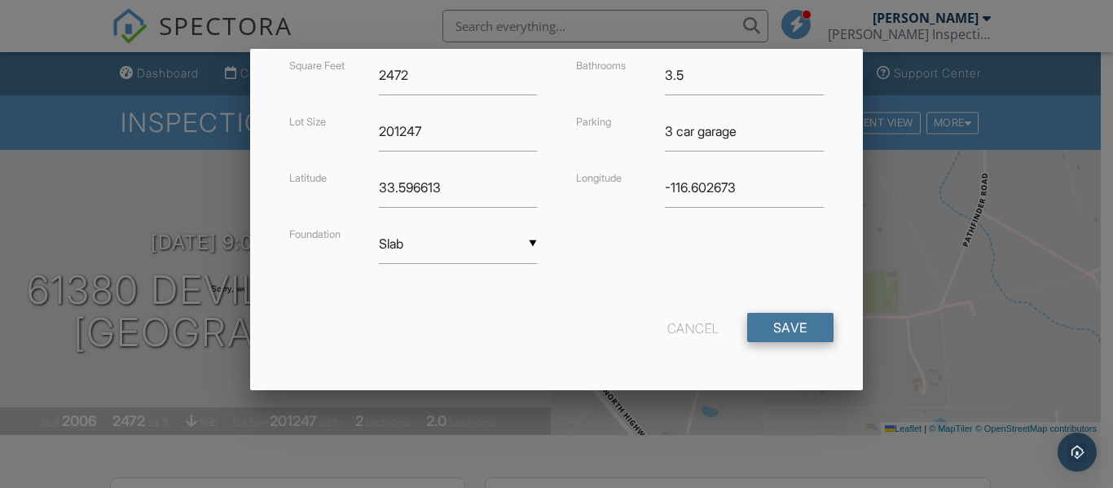
click at [766, 331] on input "Save" at bounding box center [790, 327] width 86 height 29
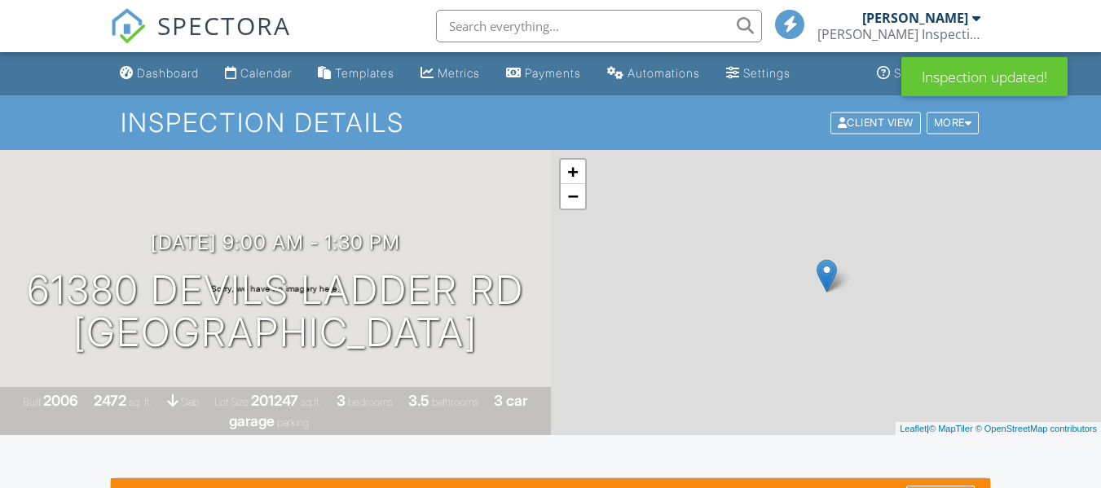
scroll to position [227, 0]
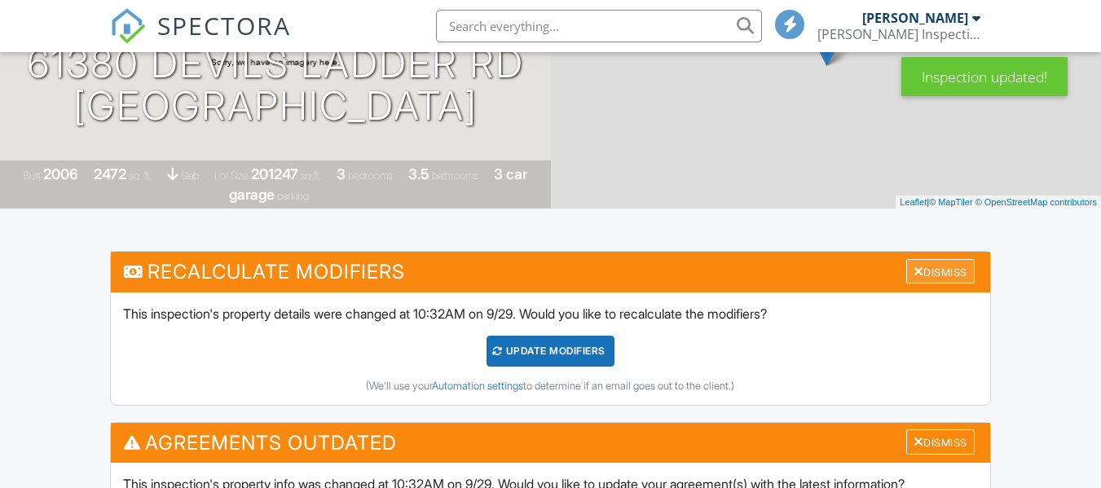
click at [944, 274] on div "Dismiss" at bounding box center [940, 271] width 68 height 25
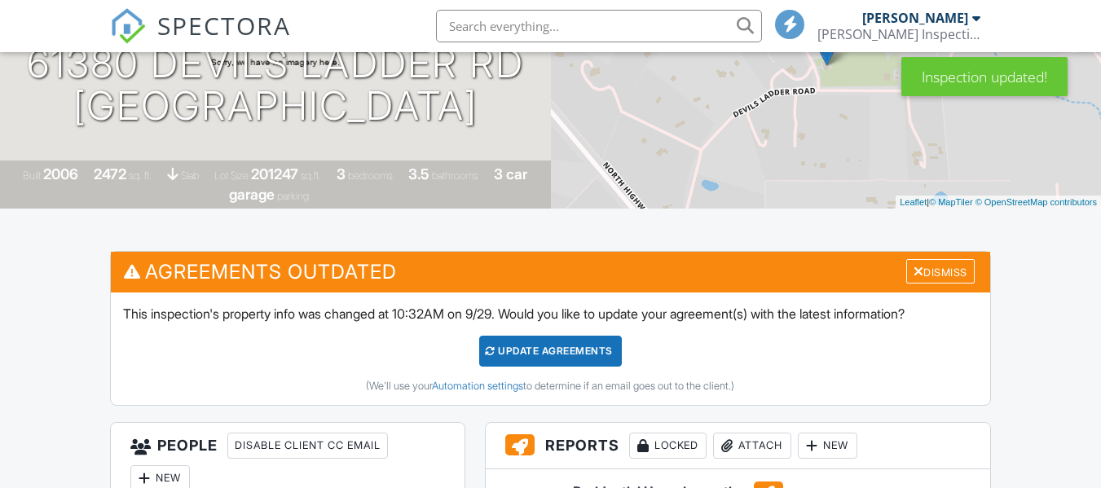
scroll to position [0, 0]
click at [944, 274] on div "Dismiss" at bounding box center [940, 271] width 68 height 25
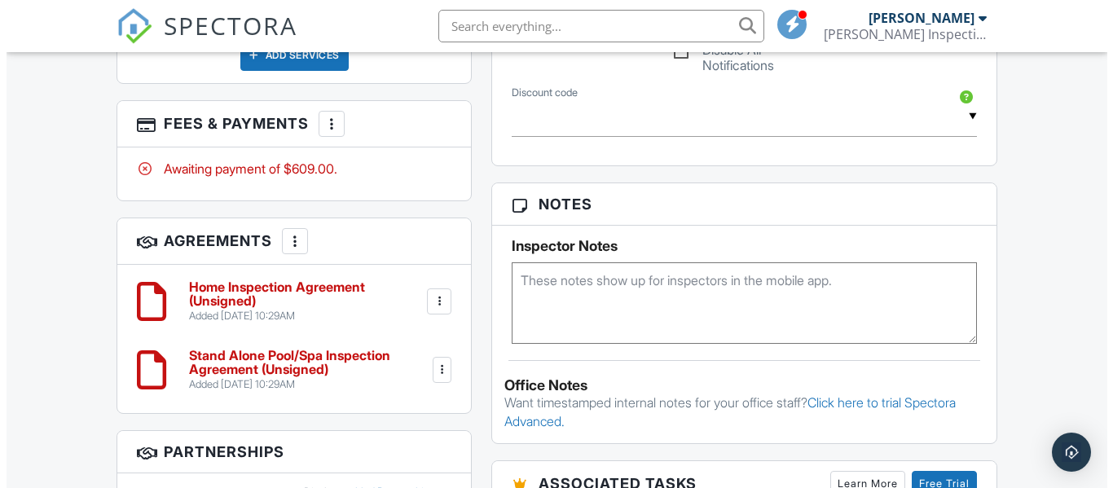
scroll to position [1106, 0]
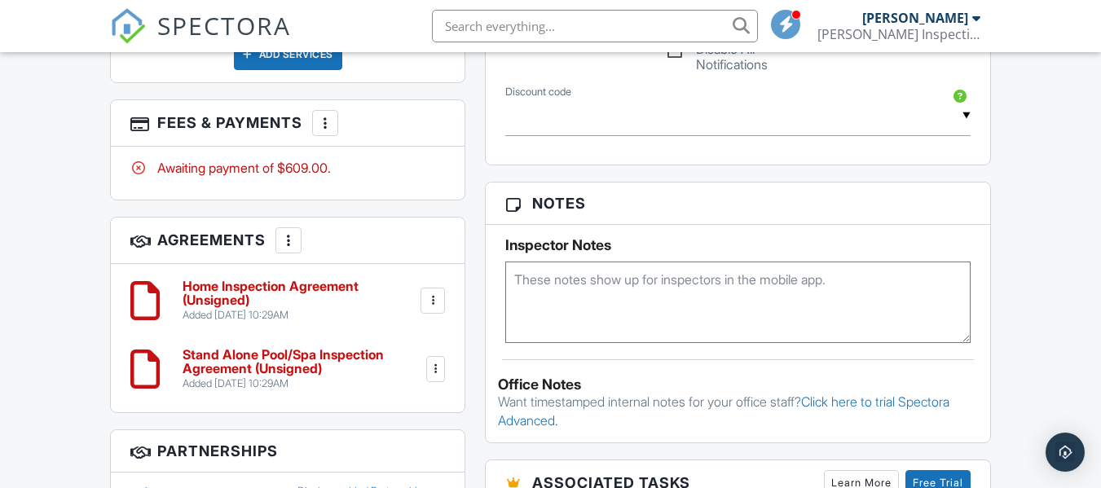
click at [324, 115] on div at bounding box center [325, 123] width 16 height 16
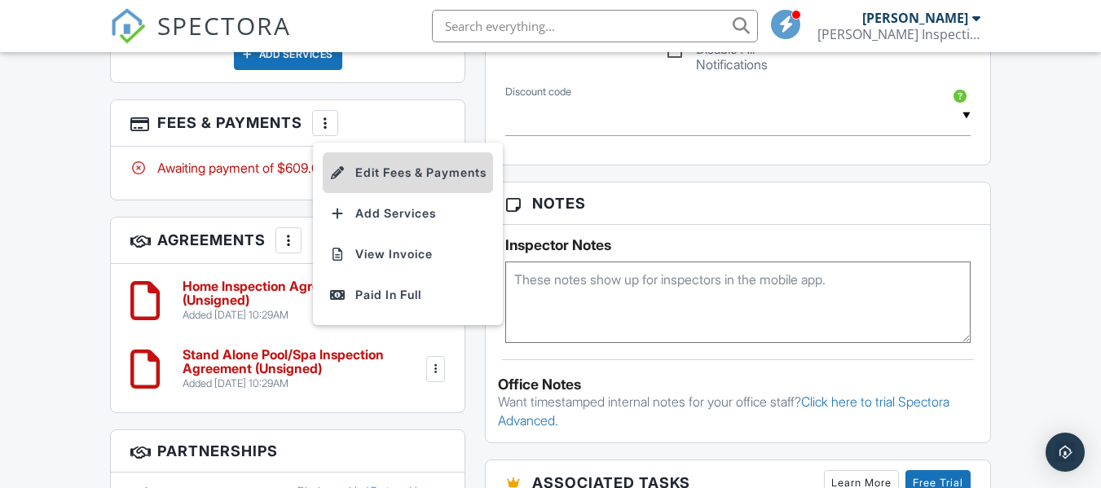
click at [398, 162] on li "Edit Fees & Payments" at bounding box center [408, 172] width 170 height 41
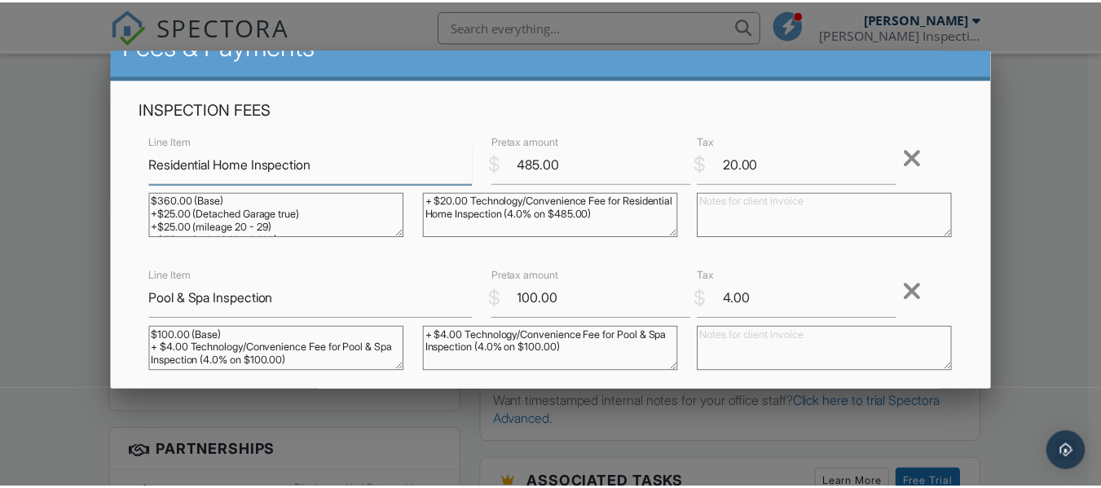
scroll to position [0, 0]
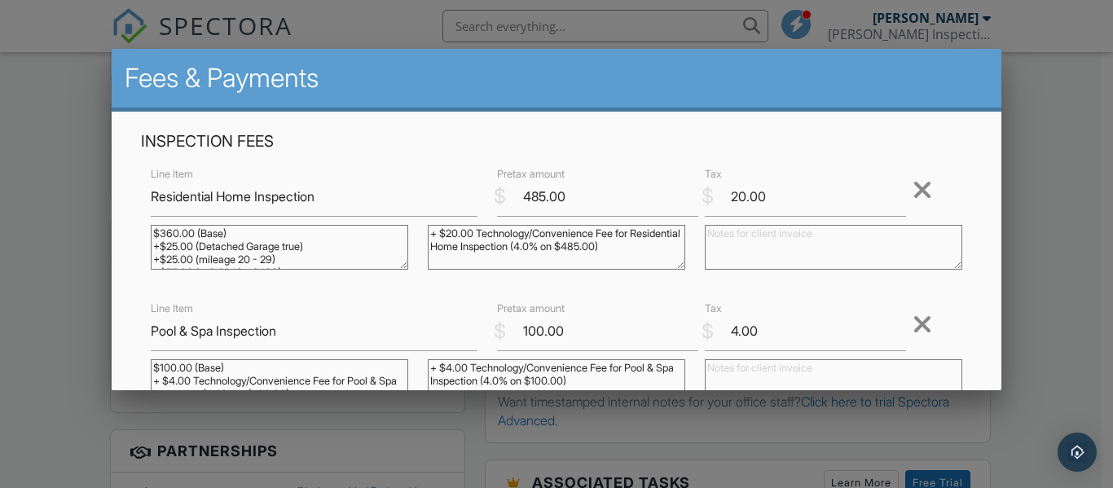
click at [83, 196] on div at bounding box center [556, 224] width 1113 height 610
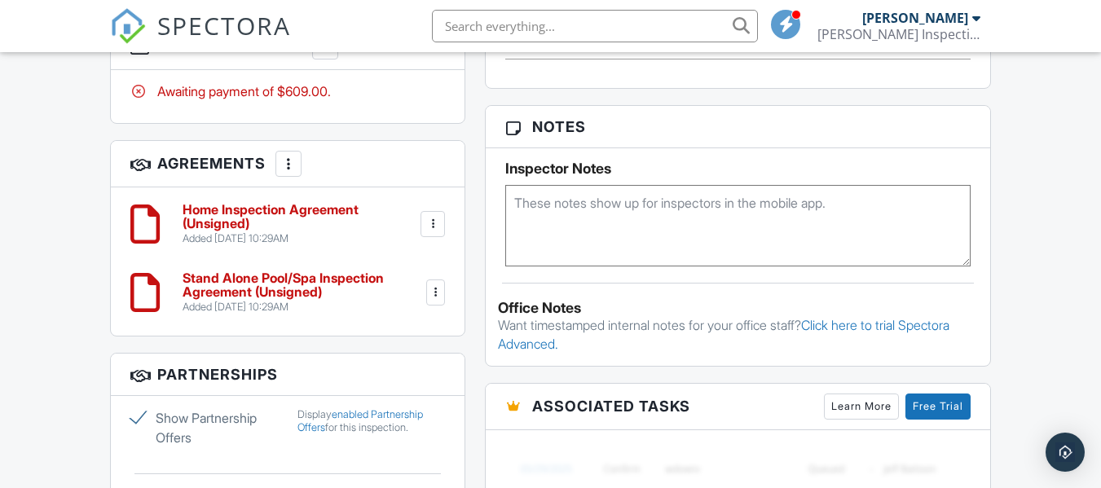
scroll to position [1183, 0]
click at [434, 284] on div at bounding box center [436, 292] width 16 height 16
click at [36, 278] on div "Dashboard Calendar Templates Metrics Payments Automations Settings Support Cent…" at bounding box center [550, 428] width 1101 height 3119
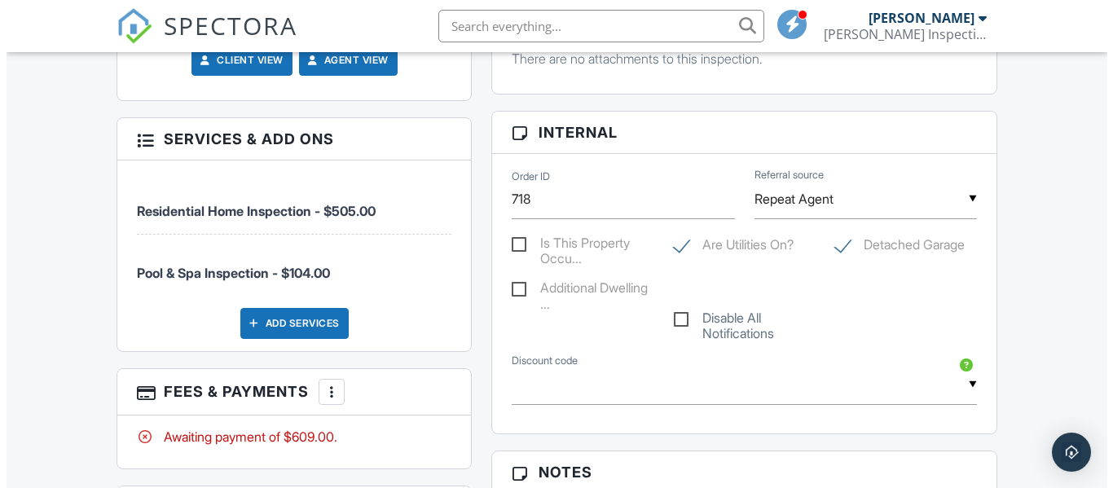
scroll to position [832, 0]
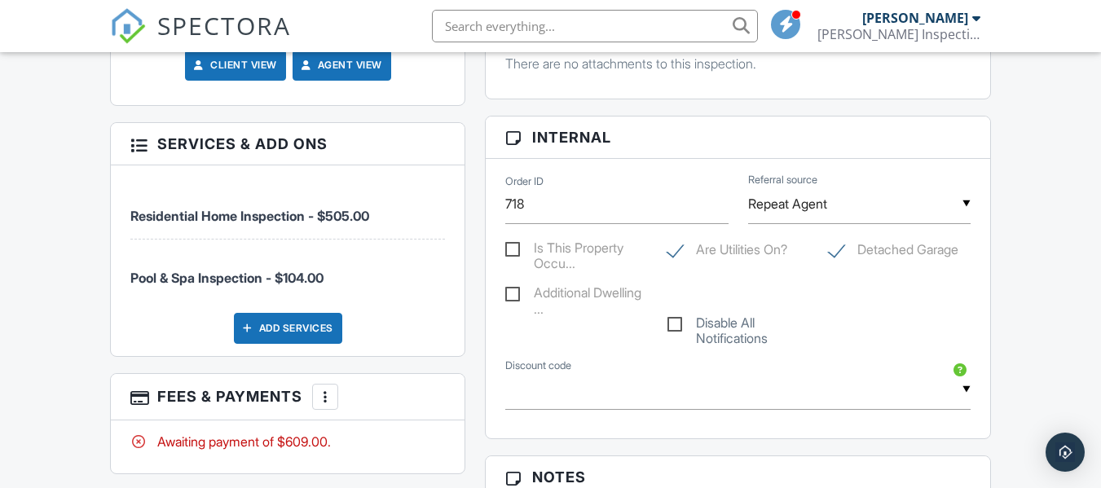
click at [275, 313] on div "Add Services" at bounding box center [288, 328] width 108 height 31
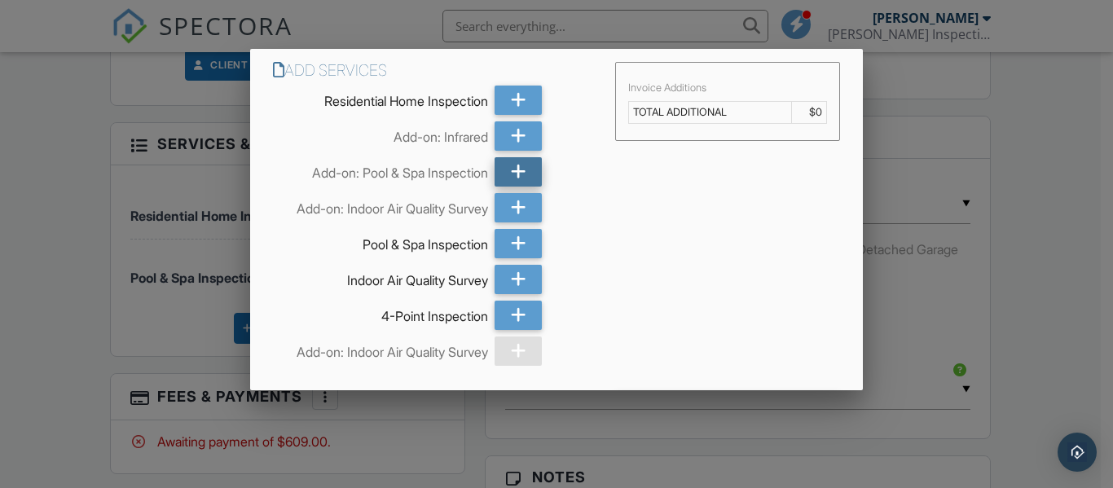
click at [513, 166] on icon at bounding box center [518, 171] width 15 height 29
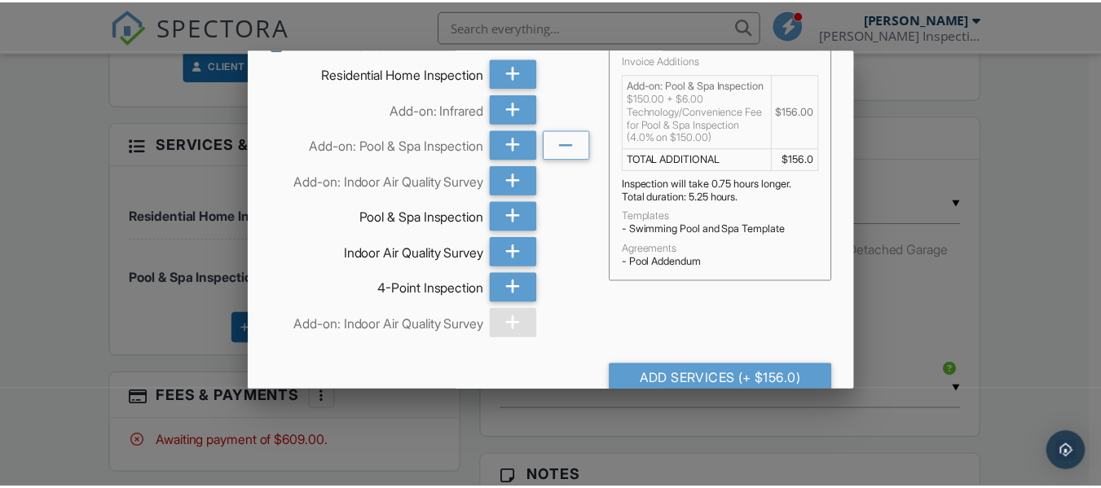
scroll to position [56, 0]
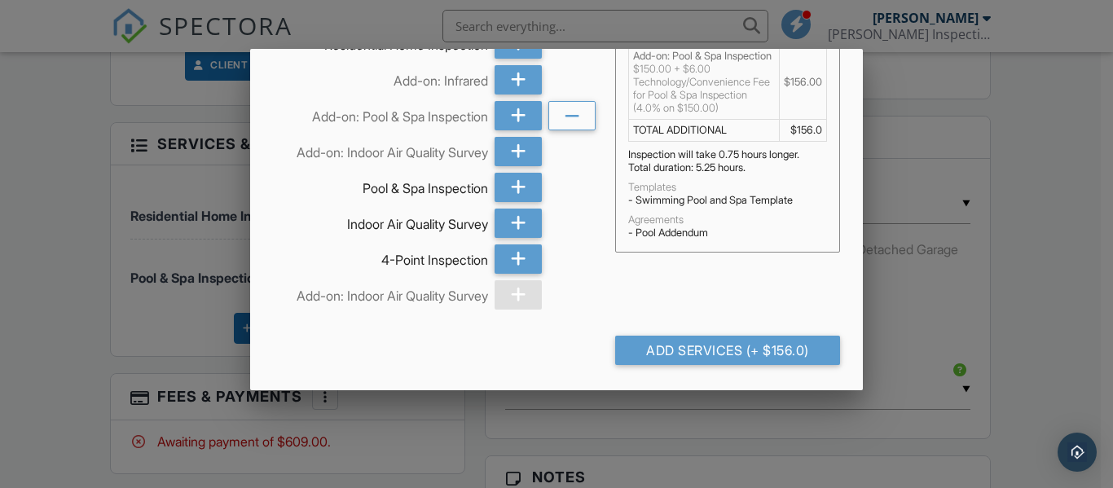
click at [84, 247] on div at bounding box center [556, 224] width 1113 height 610
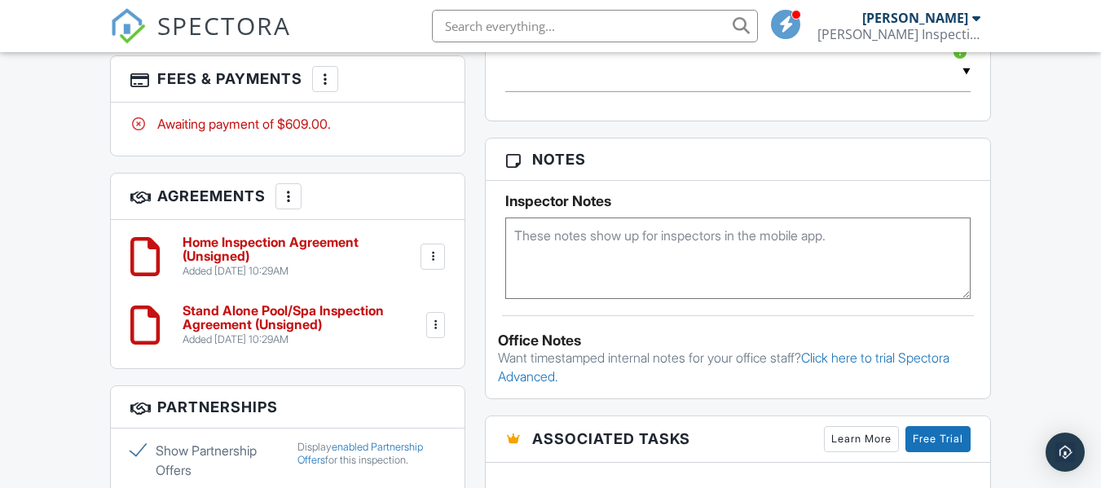
scroll to position [1151, 0]
click at [294, 315] on h6 "Stand Alone Pool/Spa Inspection Agreement (Unsigned)" at bounding box center [303, 317] width 240 height 29
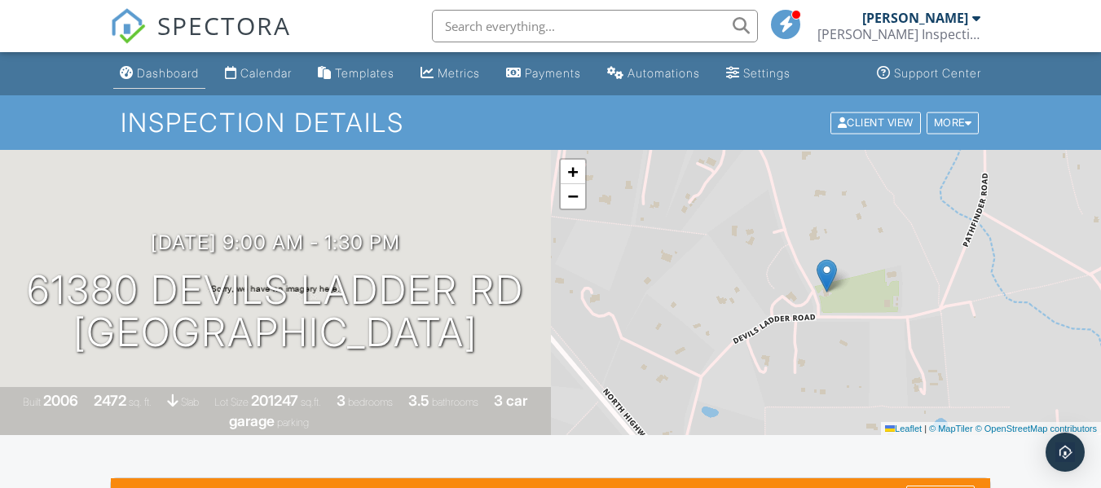
click at [185, 66] on div "Dashboard" at bounding box center [168, 73] width 62 height 14
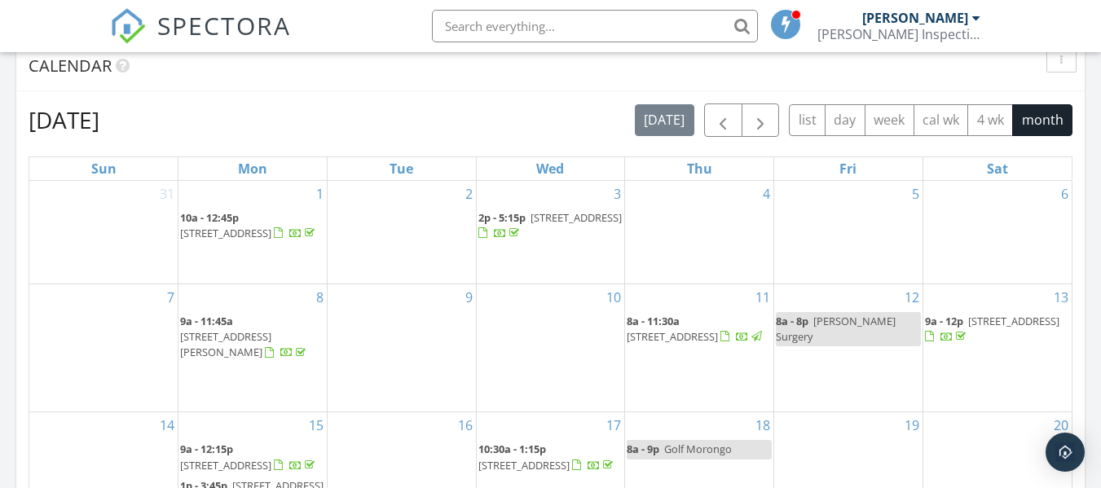
scroll to position [649, 0]
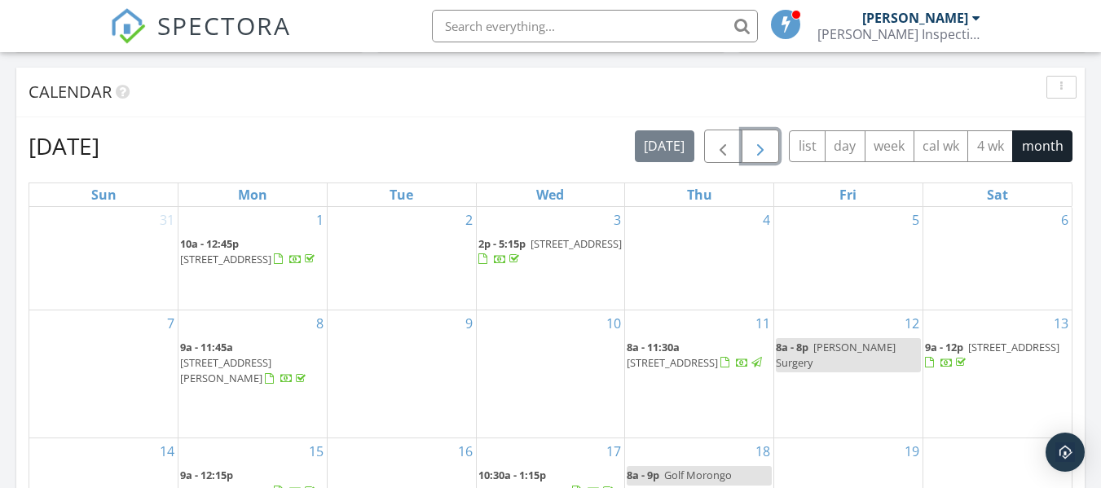
click at [765, 142] on span "button" at bounding box center [761, 147] width 20 height 20
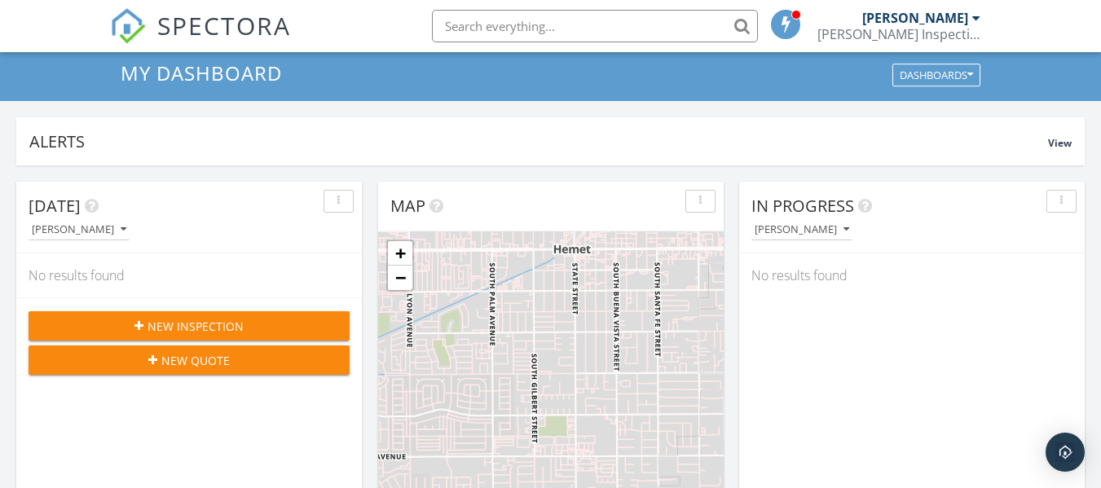
scroll to position [0, 0]
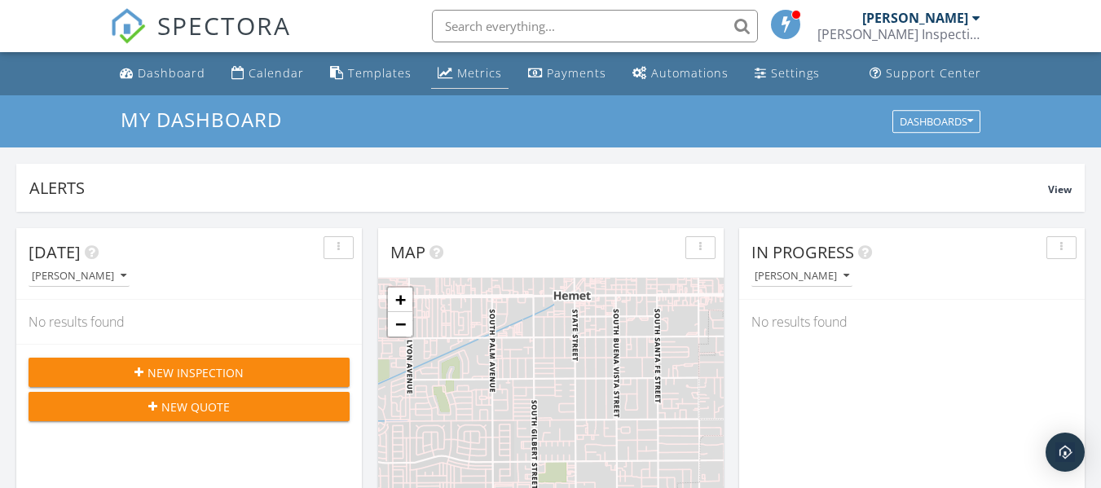
click at [470, 67] on div "Metrics" at bounding box center [479, 72] width 45 height 15
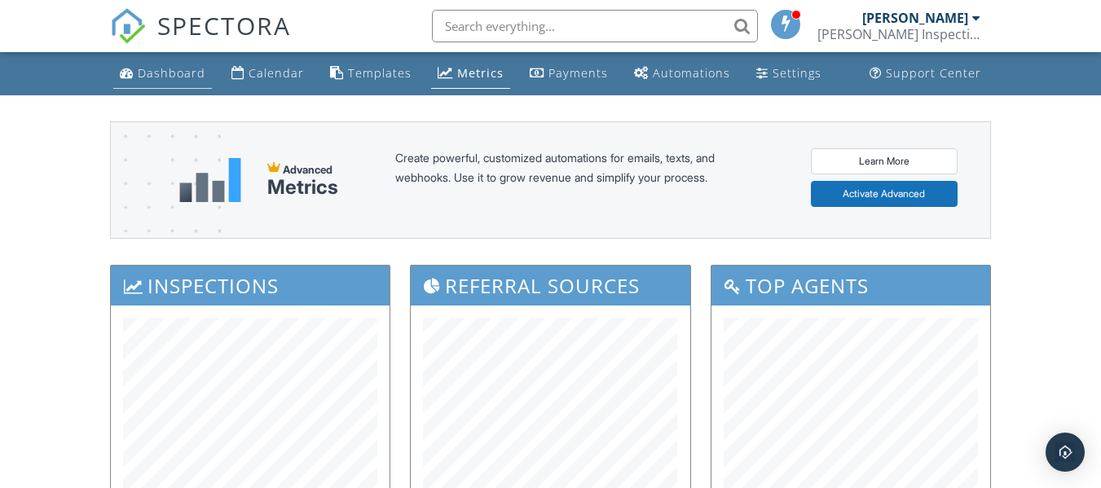
click at [179, 77] on div "Dashboard" at bounding box center [172, 72] width 68 height 15
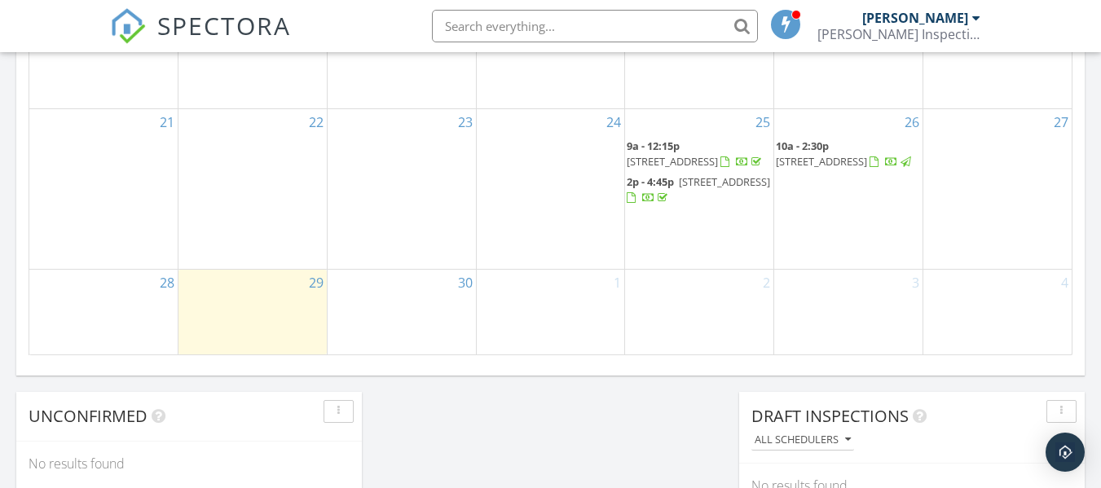
scroll to position [1141, 0]
